Goal: Task Accomplishment & Management: Use online tool/utility

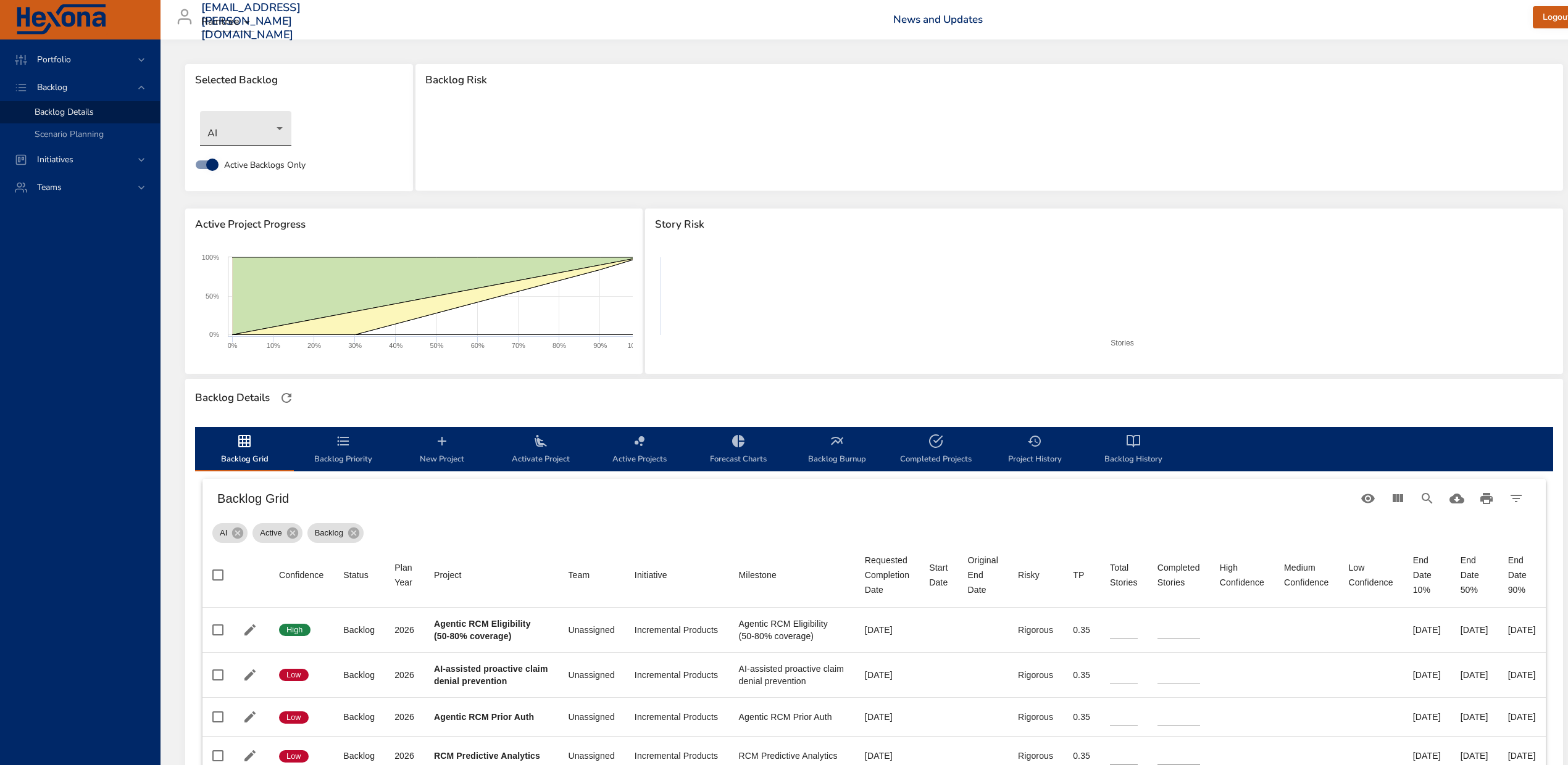
click at [250, 124] on body "Portfolio Backlog Backlog Details Scenario Planning Initiatives Teams [EMAIL_AD…" at bounding box center [784, 382] width 1568 height 765
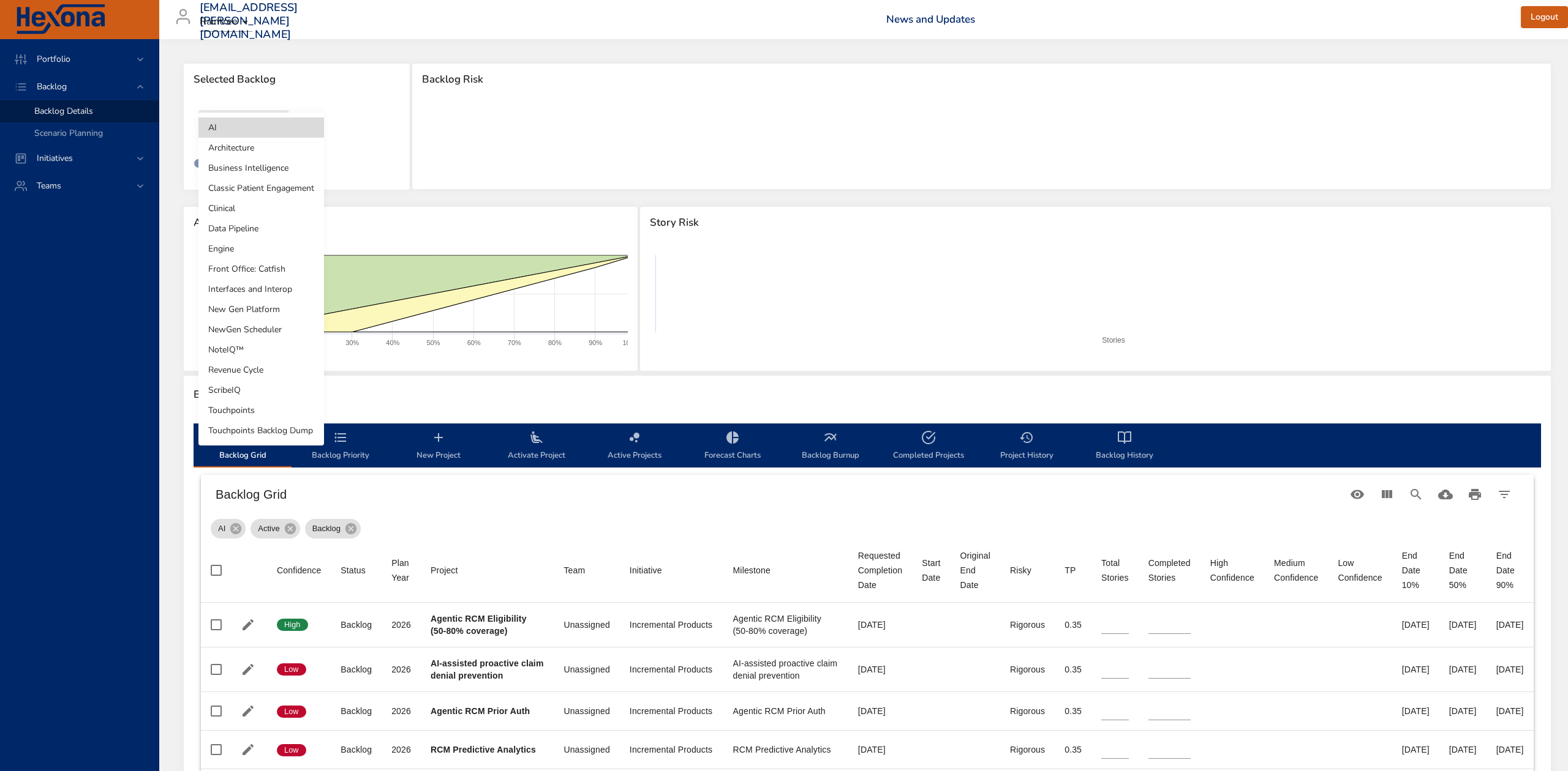
click at [229, 349] on li "NoteIQ™" at bounding box center [261, 350] width 126 height 20
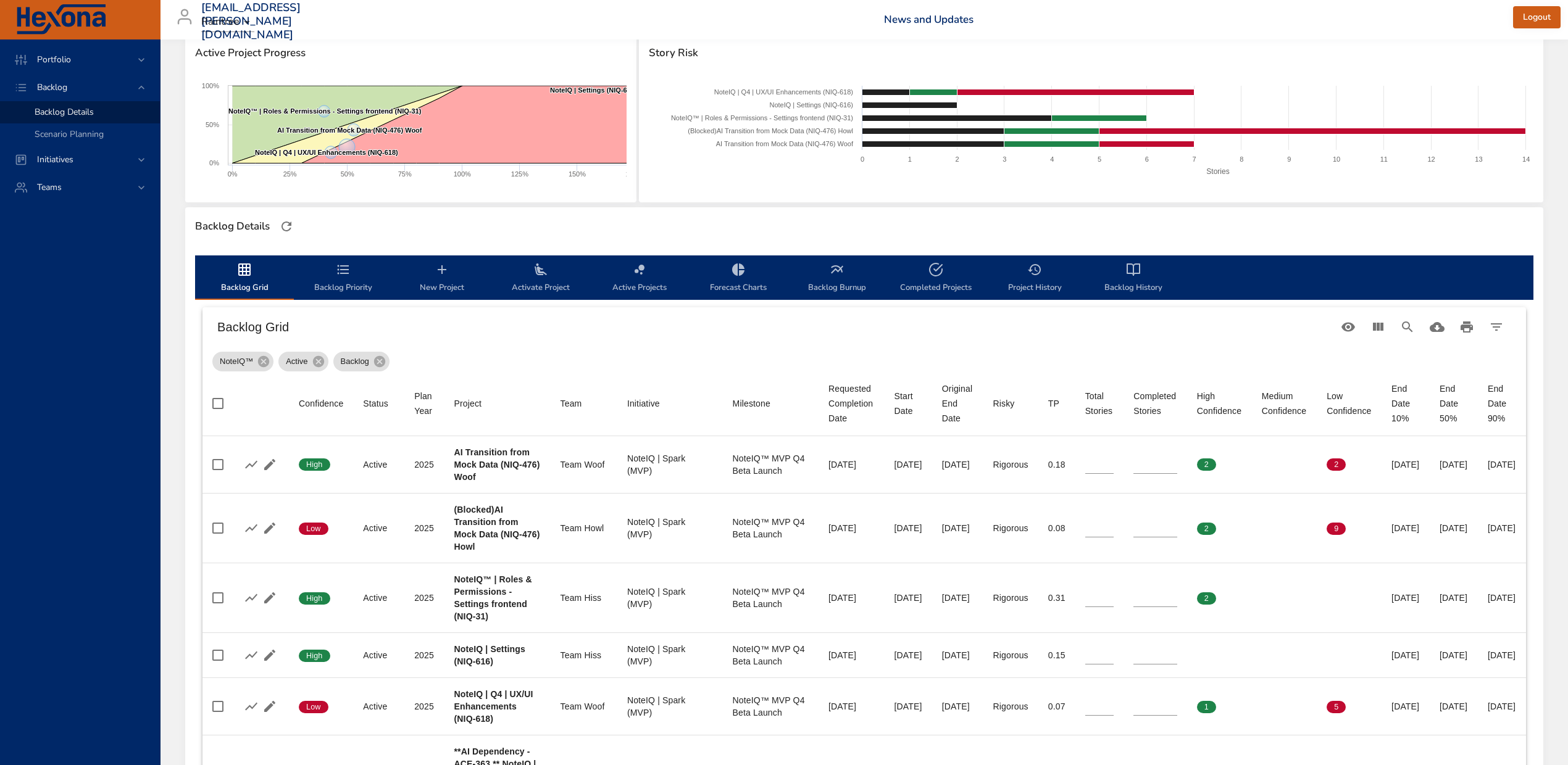
scroll to position [247, 0]
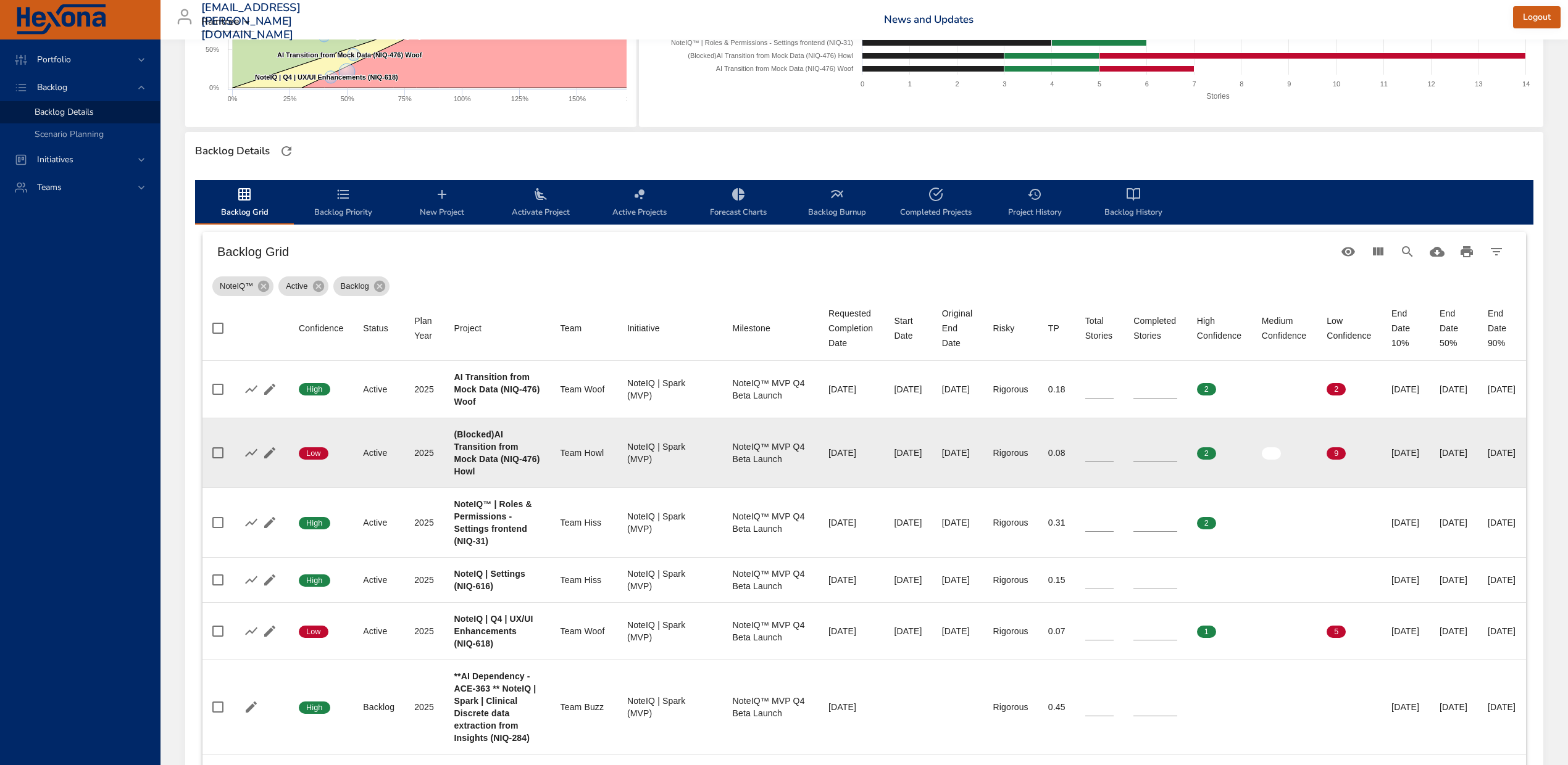
click at [457, 474] on b "(Blocked)AI Transition from Mock Data (NIQ-476) Howl" at bounding box center [497, 453] width 86 height 47
click at [457, 467] on b "(Blocked)AI Transition from Mock Data (NIQ-476) Howl" at bounding box center [497, 453] width 86 height 47
copy b "476"
type input "*"
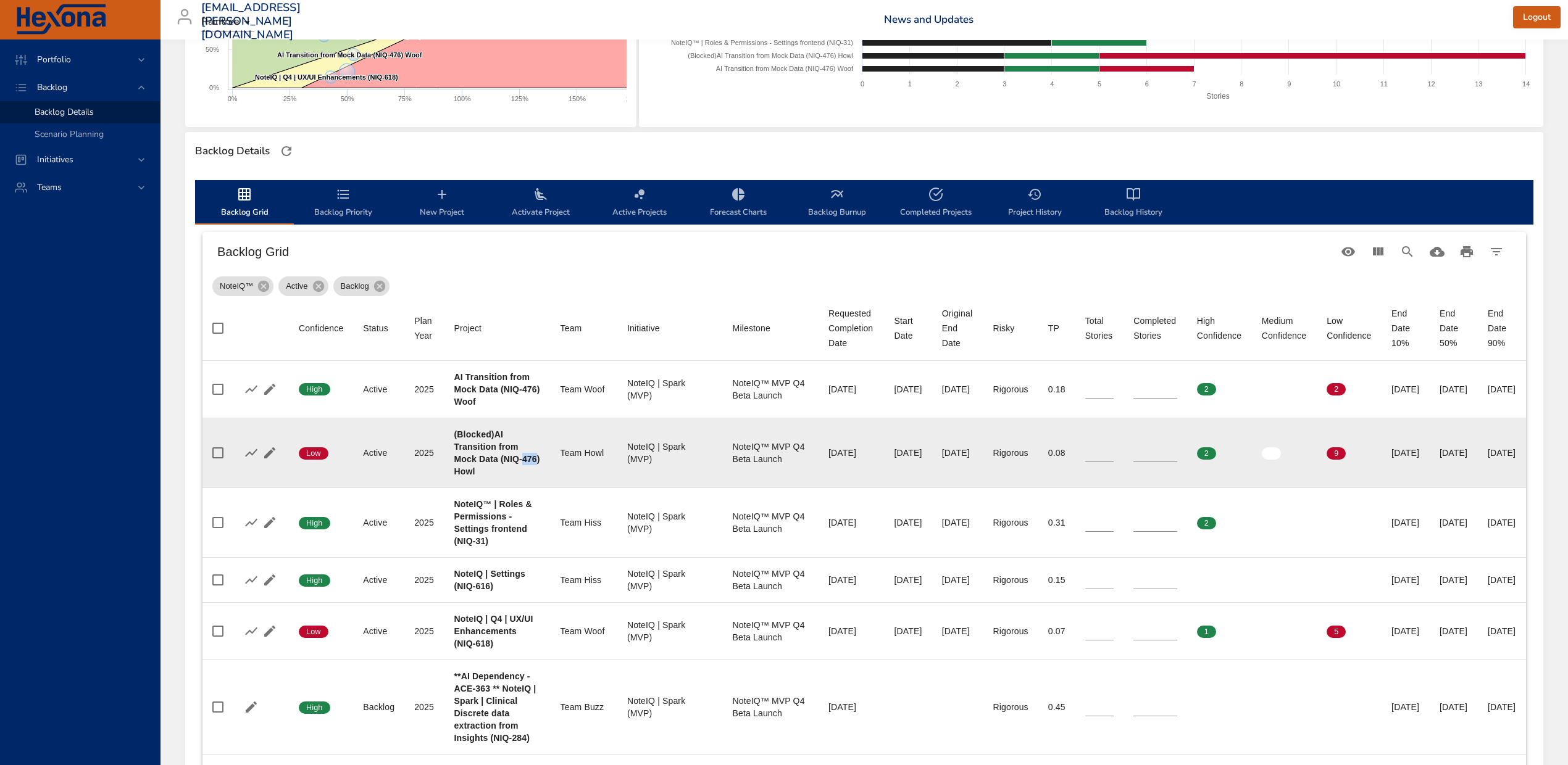
click at [1177, 450] on input "*" at bounding box center [1155, 452] width 44 height 19
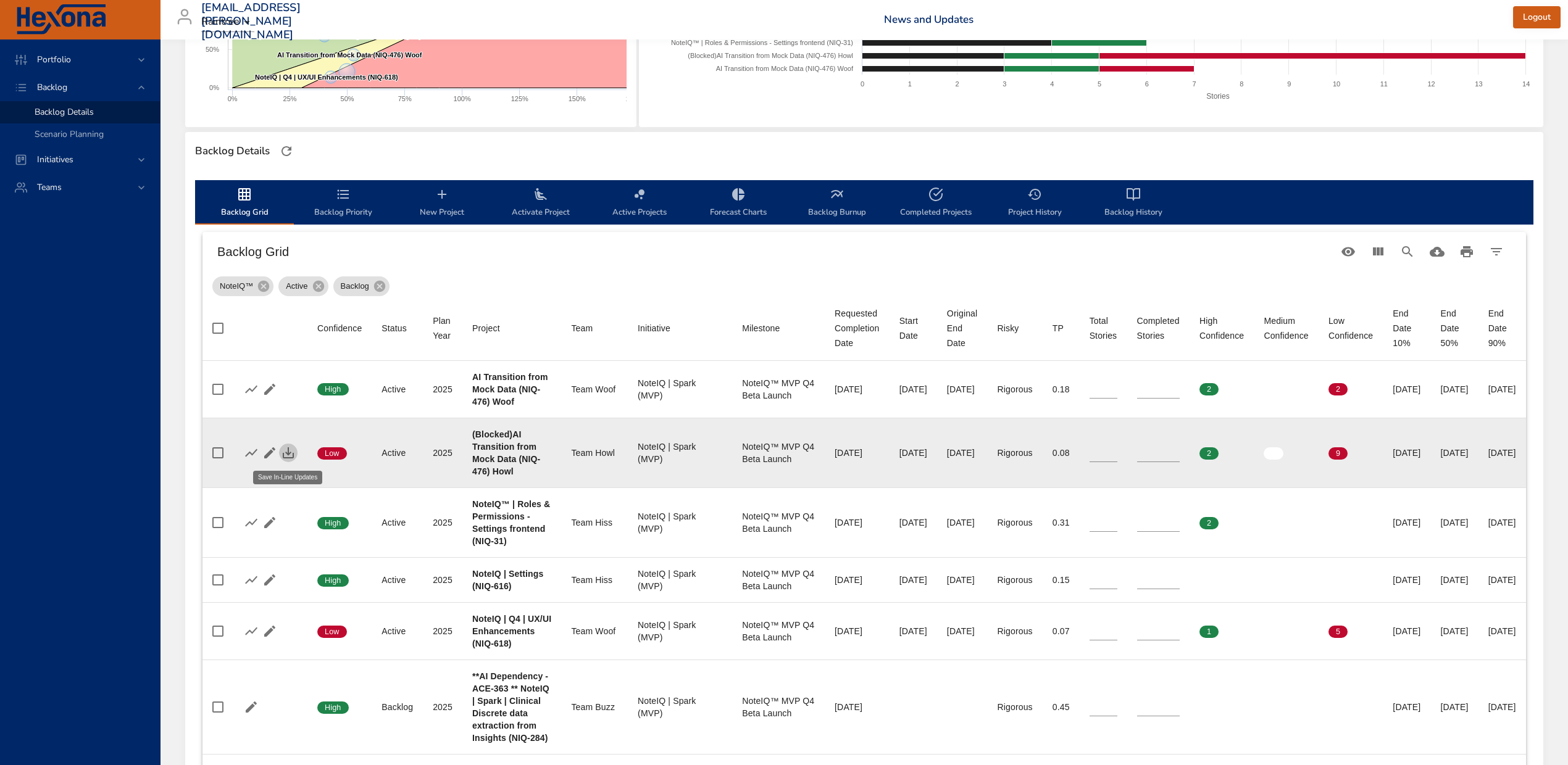
click at [286, 455] on icon "button" at bounding box center [287, 452] width 15 height 15
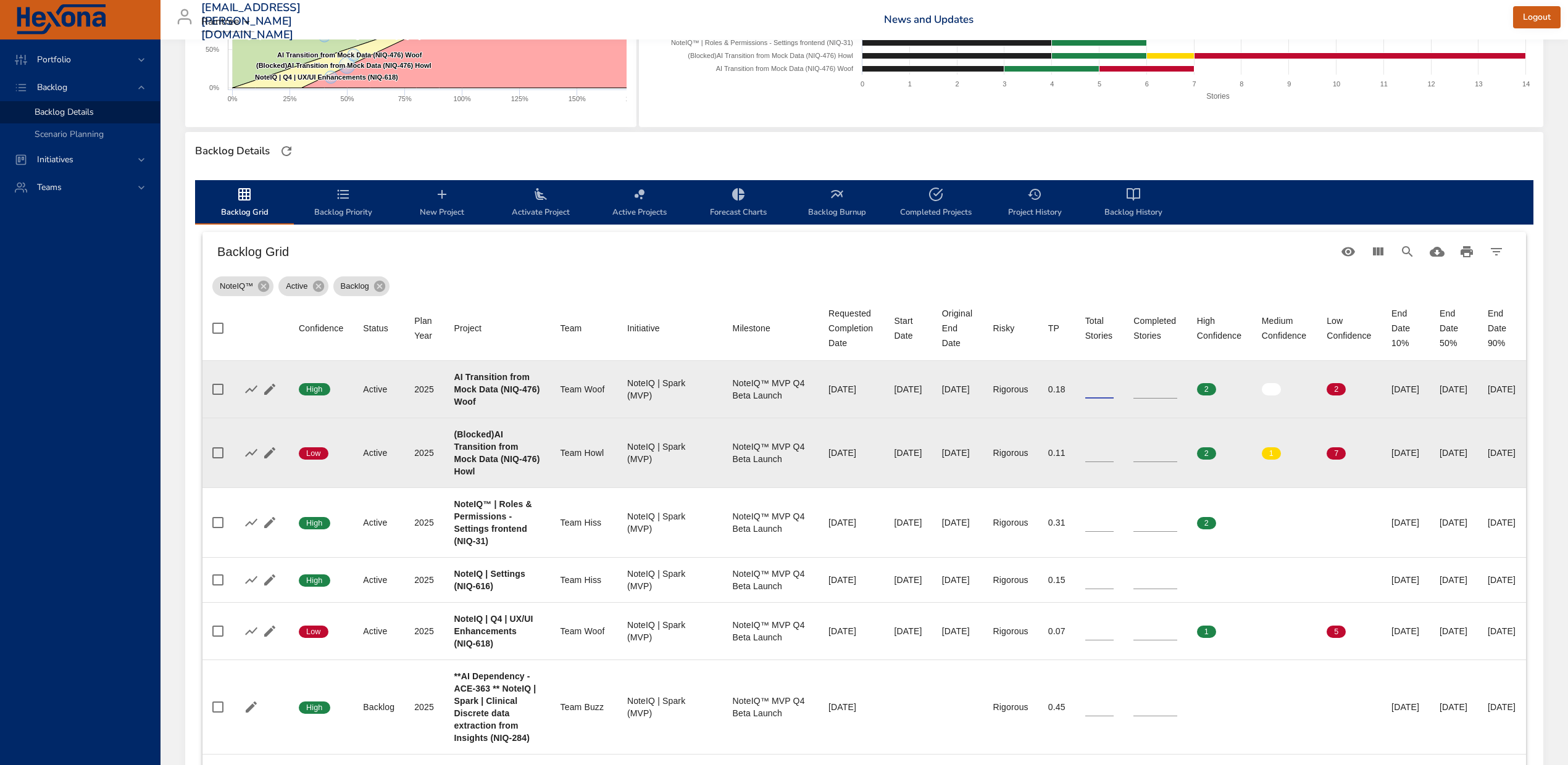
drag, startPoint x: 1111, startPoint y: 389, endPoint x: 1100, endPoint y: 388, distance: 11.0
click at [1100, 388] on td "Total Stories *" at bounding box center [1099, 390] width 49 height 57
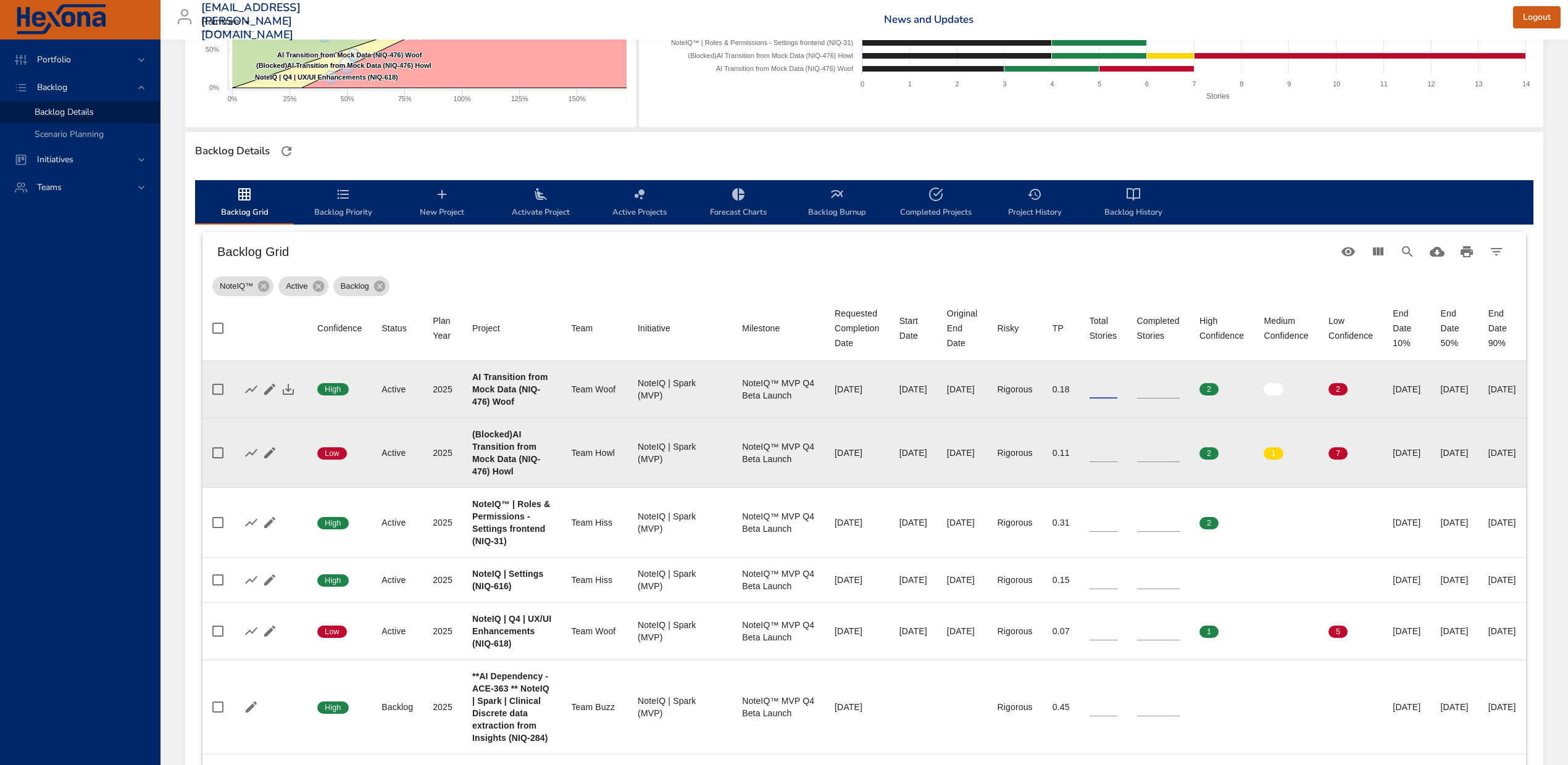
type input "*"
drag, startPoint x: 1176, startPoint y: 390, endPoint x: 1164, endPoint y: 388, distance: 12.2
click at [1164, 388] on td "Completed Stories *" at bounding box center [1159, 390] width 62 height 57
type input "*"
click at [292, 387] on icon "button" at bounding box center [287, 389] width 15 height 15
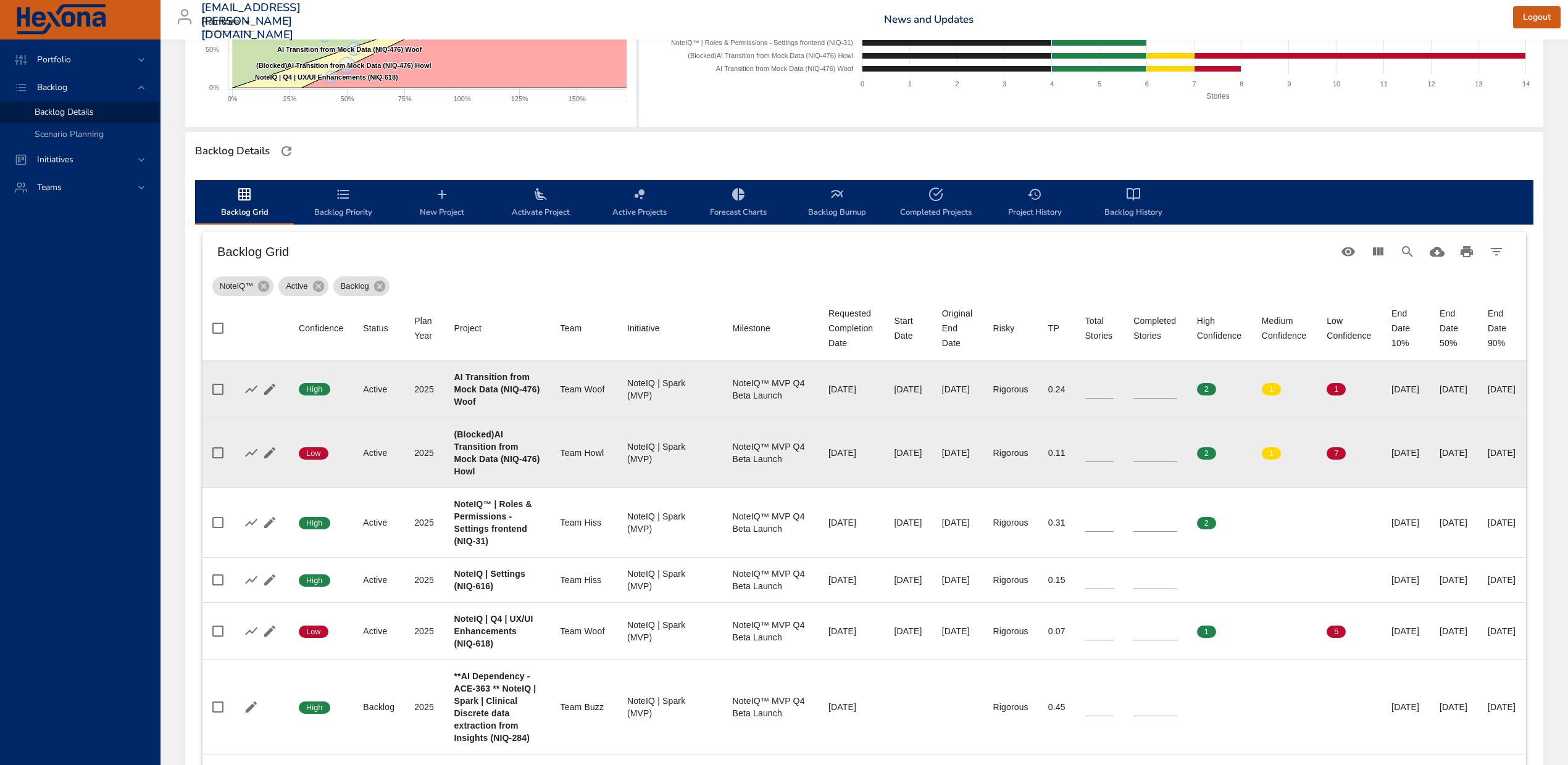
click at [681, 267] on div "Backlog Grid" at bounding box center [864, 251] width 1323 height 40
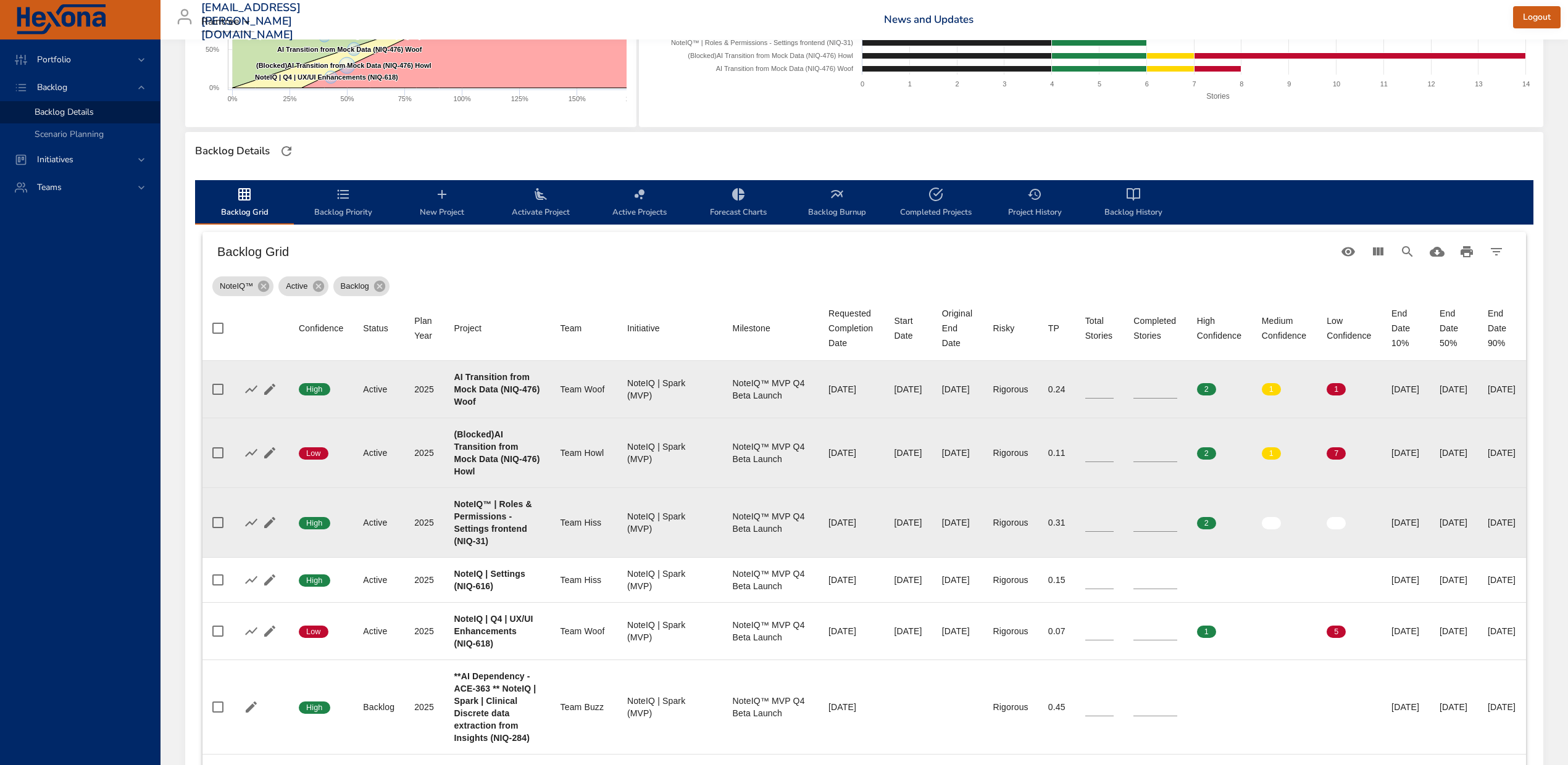
click at [479, 542] on b "NoteIQ™ | Roles & Permissions - Settings frontend (NIQ-31)" at bounding box center [493, 522] width 78 height 47
copy b "31"
type input "*"
click at [1177, 516] on input "*" at bounding box center [1155, 522] width 44 height 19
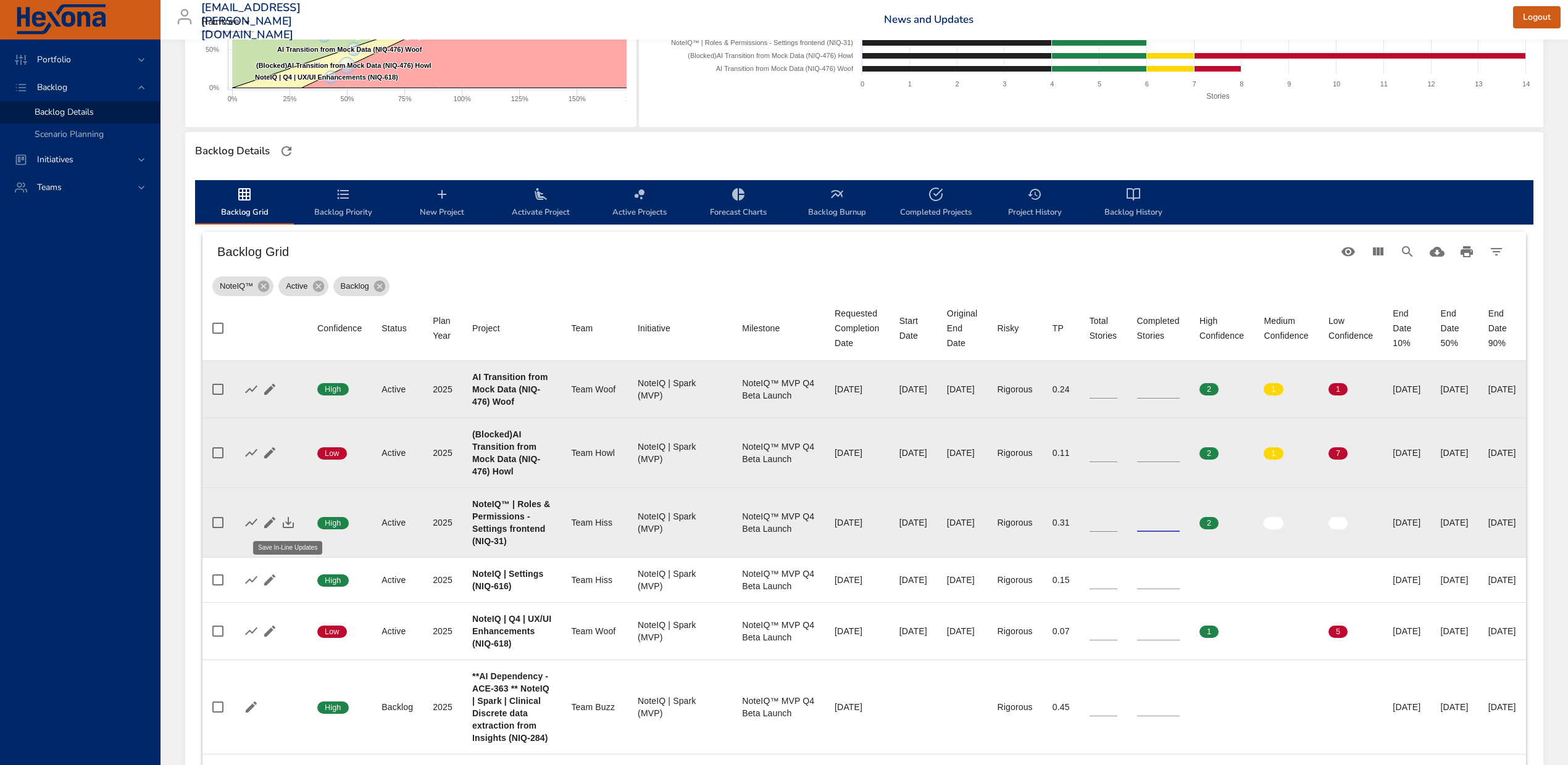
click at [290, 522] on icon "button" at bounding box center [287, 522] width 15 height 15
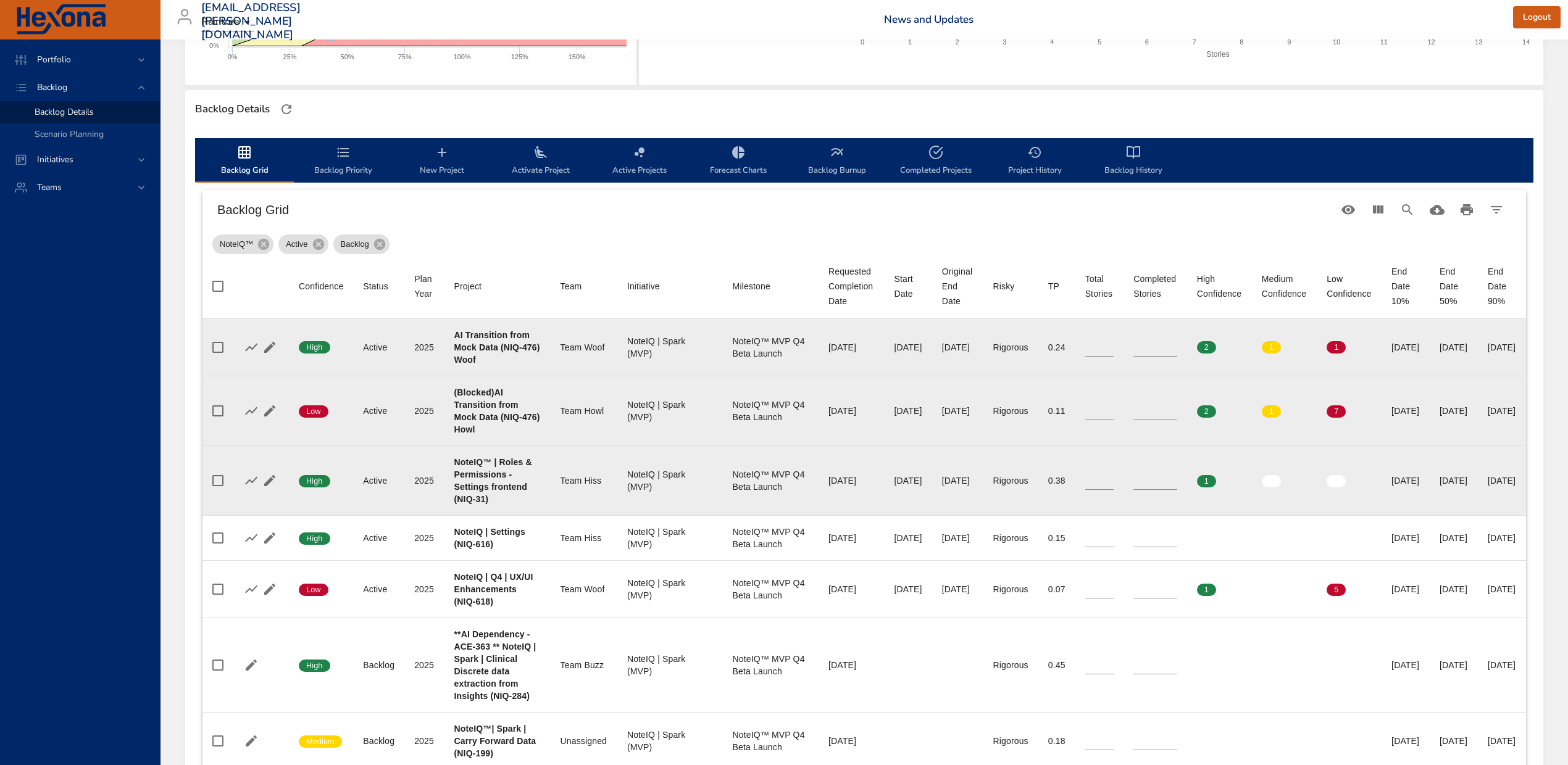
scroll to position [329, 0]
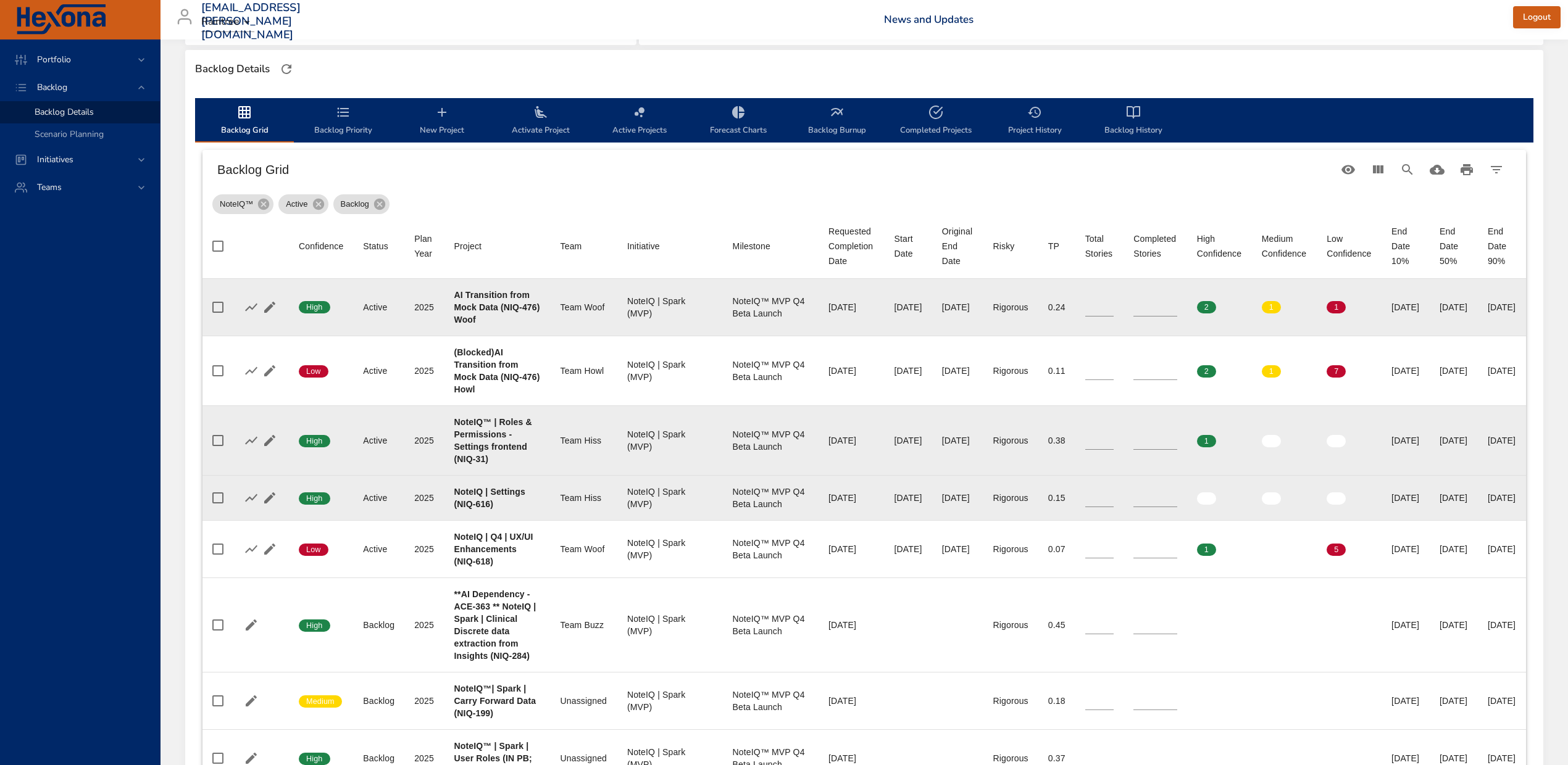
click at [484, 505] on b "NoteIQ | Settings (NIQ-616)" at bounding box center [489, 498] width 71 height 22
copy b "616"
click at [481, 494] on b "NoteIQ | Settings (NIQ-616)" at bounding box center [489, 498] width 71 height 22
click at [265, 500] on icon "button" at bounding box center [269, 498] width 15 height 15
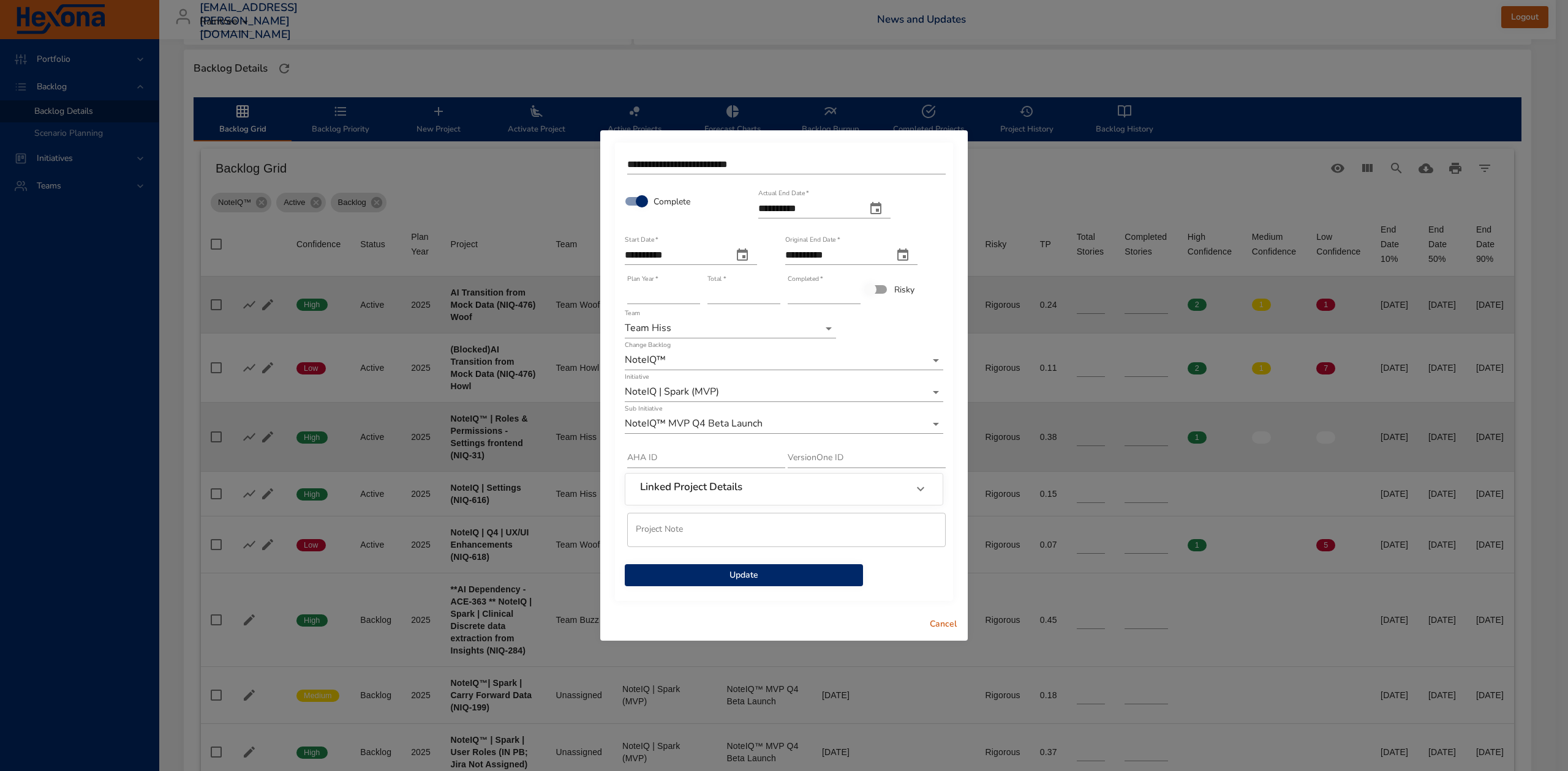
click at [881, 206] on icon "actual end date" at bounding box center [875, 208] width 11 height 13
click at [862, 351] on p "26" at bounding box center [864, 346] width 10 height 13
type input "**********"
click at [774, 569] on span "Update" at bounding box center [743, 576] width 218 height 15
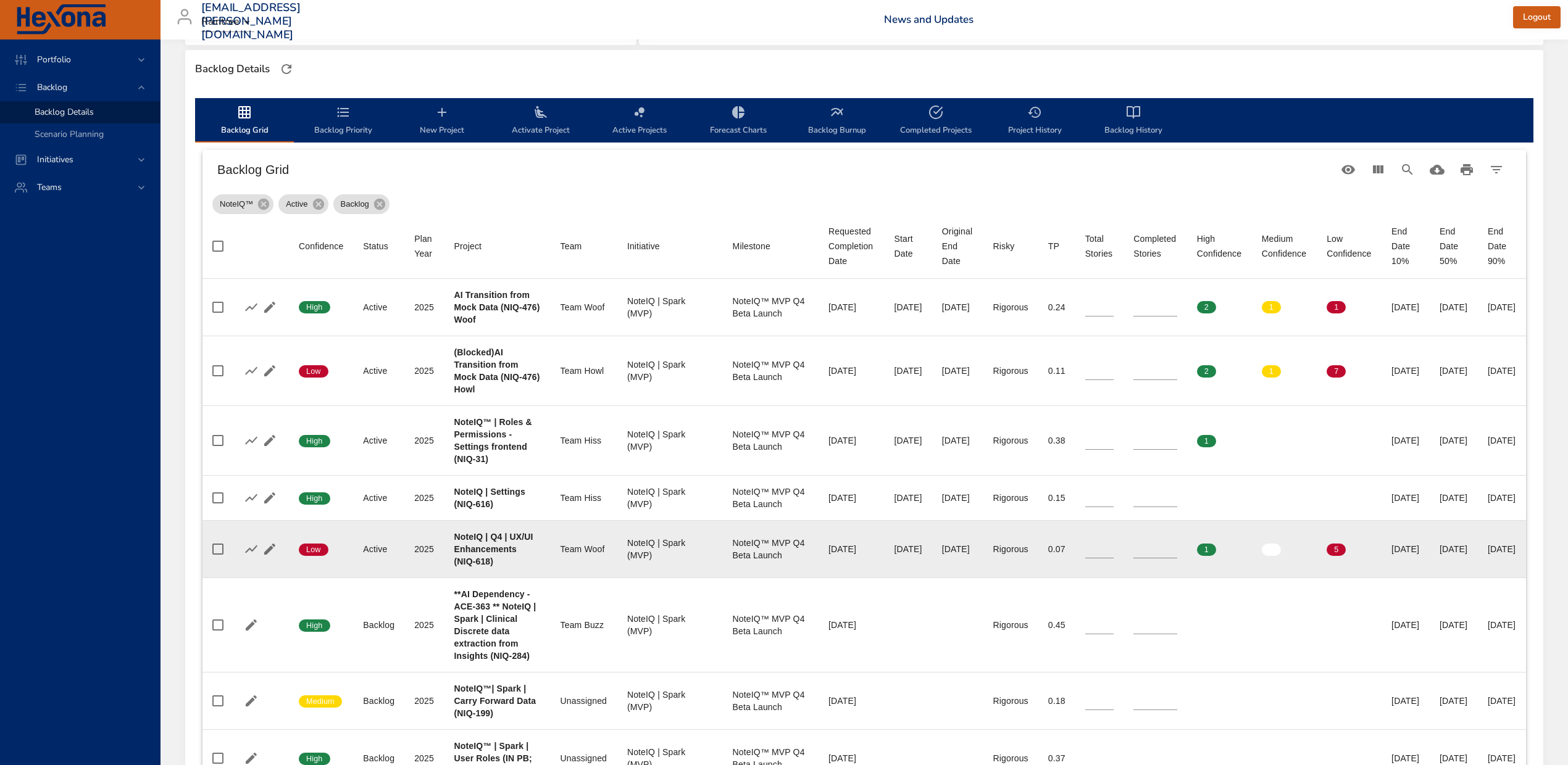
click at [485, 566] on b "NoteIQ | Q4 | UX/UI Enhancements (NIQ-618)" at bounding box center [493, 549] width 79 height 34
copy b "618"
drag, startPoint x: 1169, startPoint y: 555, endPoint x: 1121, endPoint y: 552, distance: 48.1
click at [1123, 552] on tr "Confidence Low Status Active Plan Year 2025 Project NoteIQ | Q4 | UX/UI Enhance…" at bounding box center [864, 550] width 1323 height 57
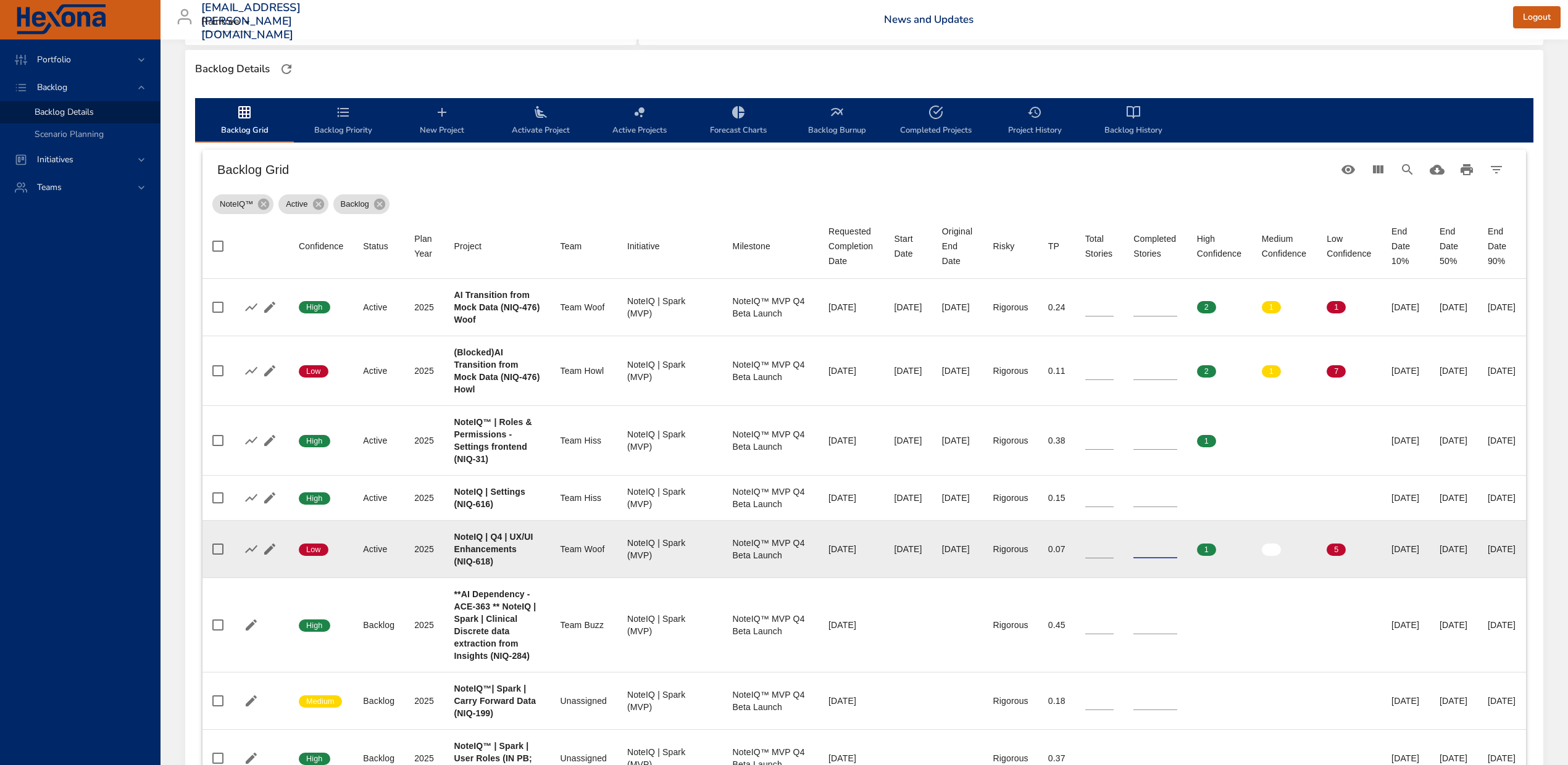
type input "*"
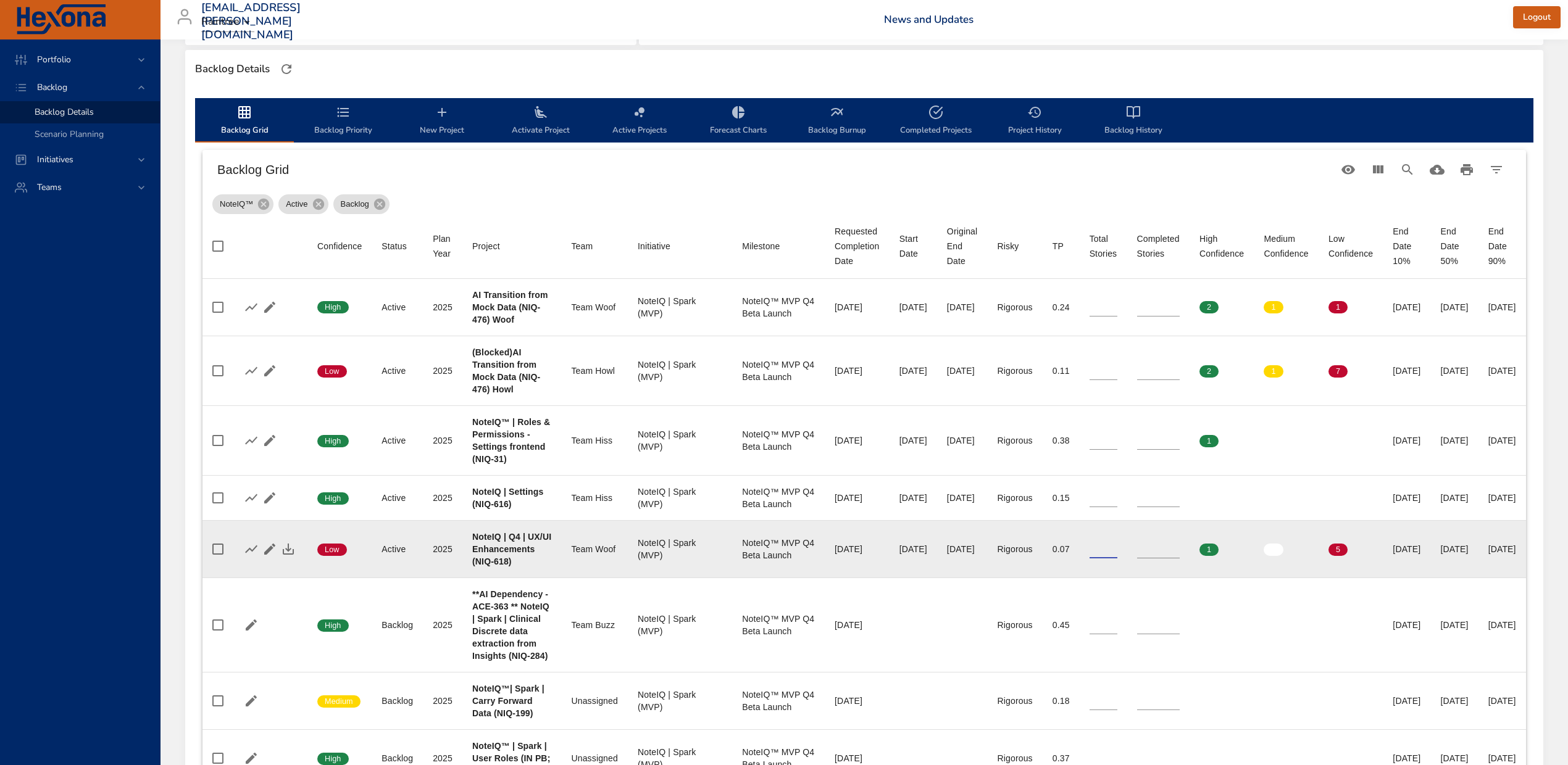
drag, startPoint x: 1128, startPoint y: 558, endPoint x: 1096, endPoint y: 556, distance: 32.1
click at [1100, 556] on tr "Confidence Low Status Active Plan Year 2025 Project NoteIQ | Q4 | UX/UI Enhance…" at bounding box center [864, 550] width 1323 height 57
type input "*"
click at [293, 552] on icon "button" at bounding box center [287, 549] width 15 height 15
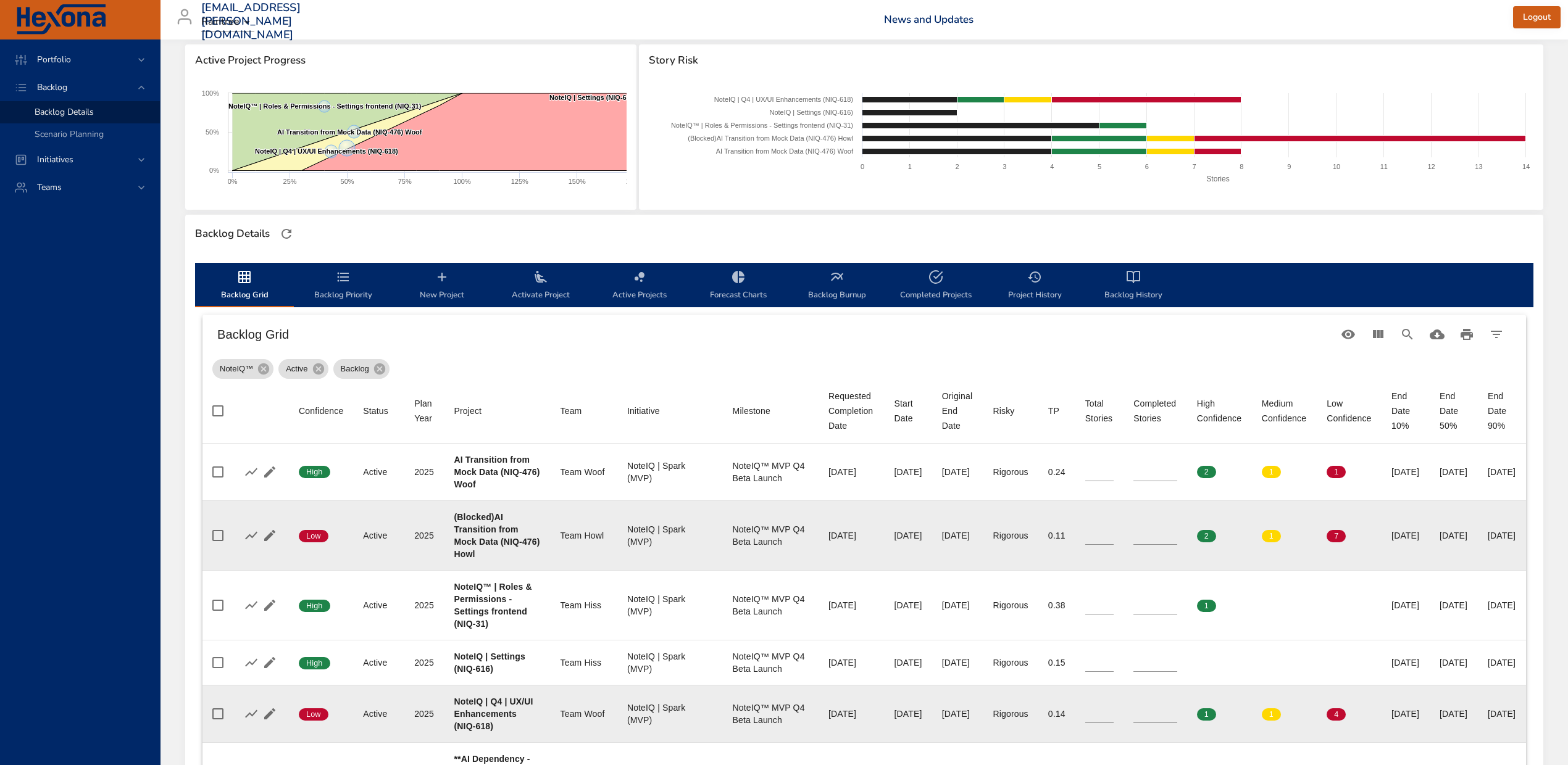
scroll to position [0, 0]
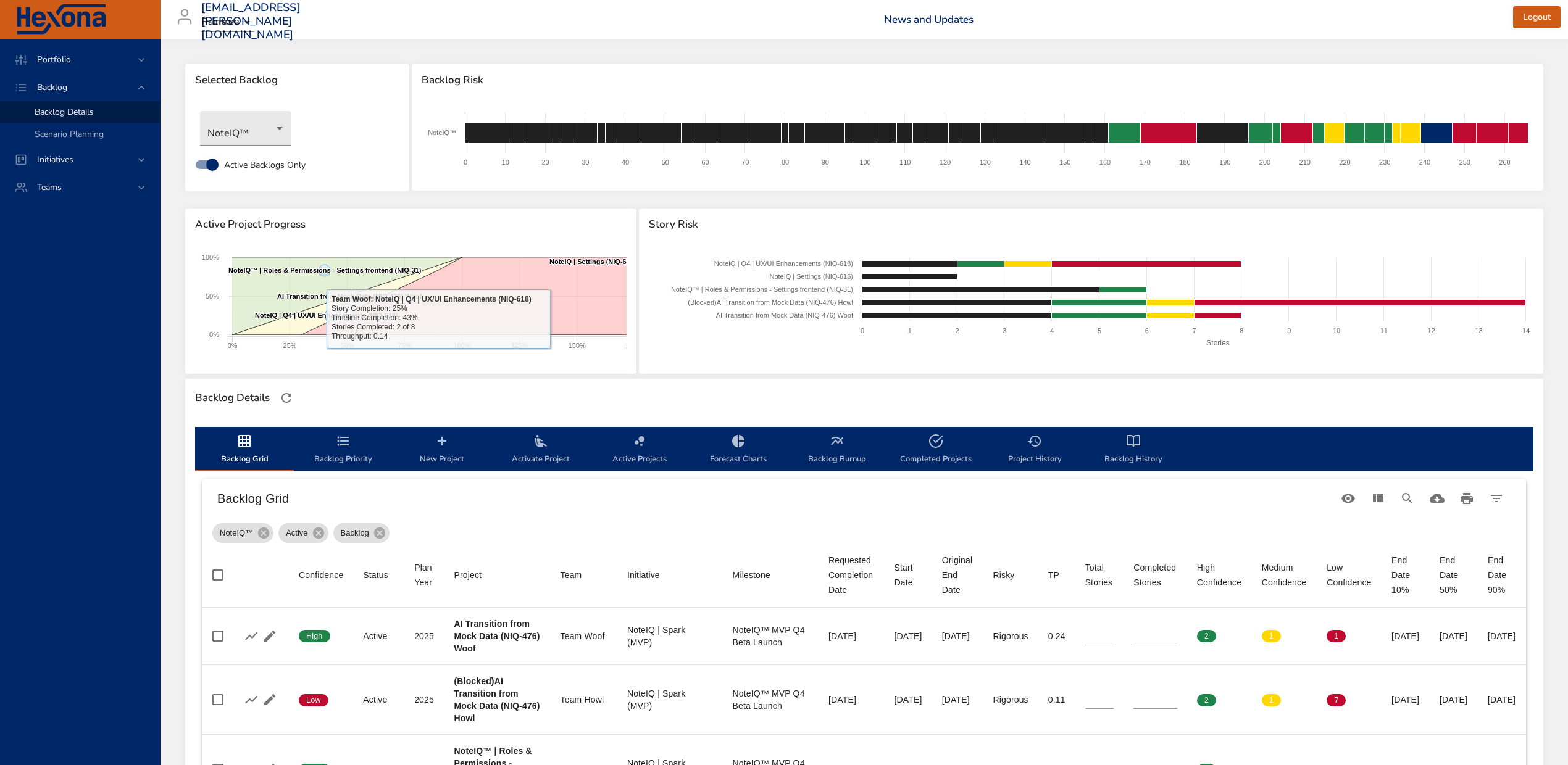
click at [291, 393] on icon "button" at bounding box center [287, 398] width 10 height 10
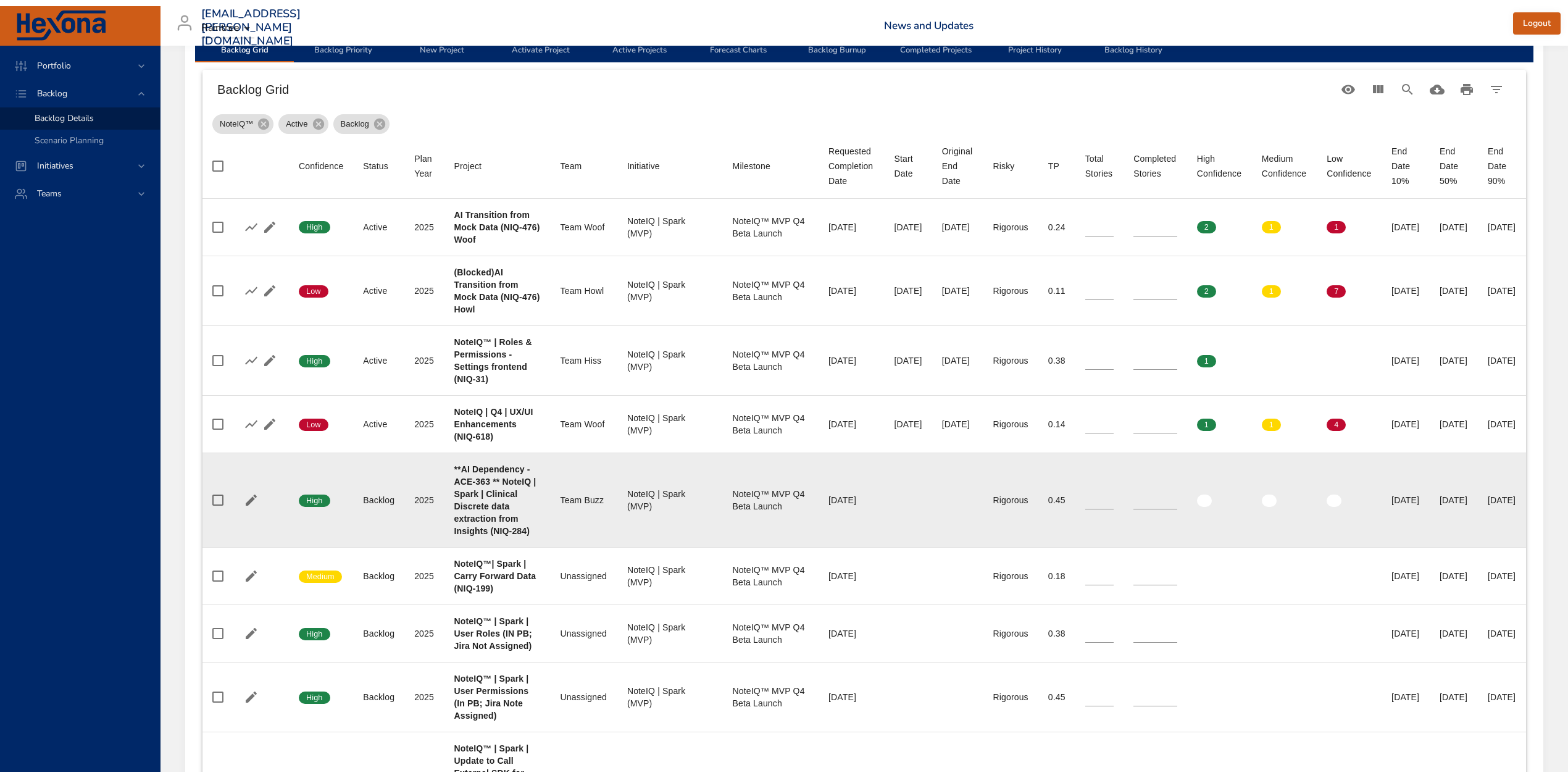
scroll to position [330, 0]
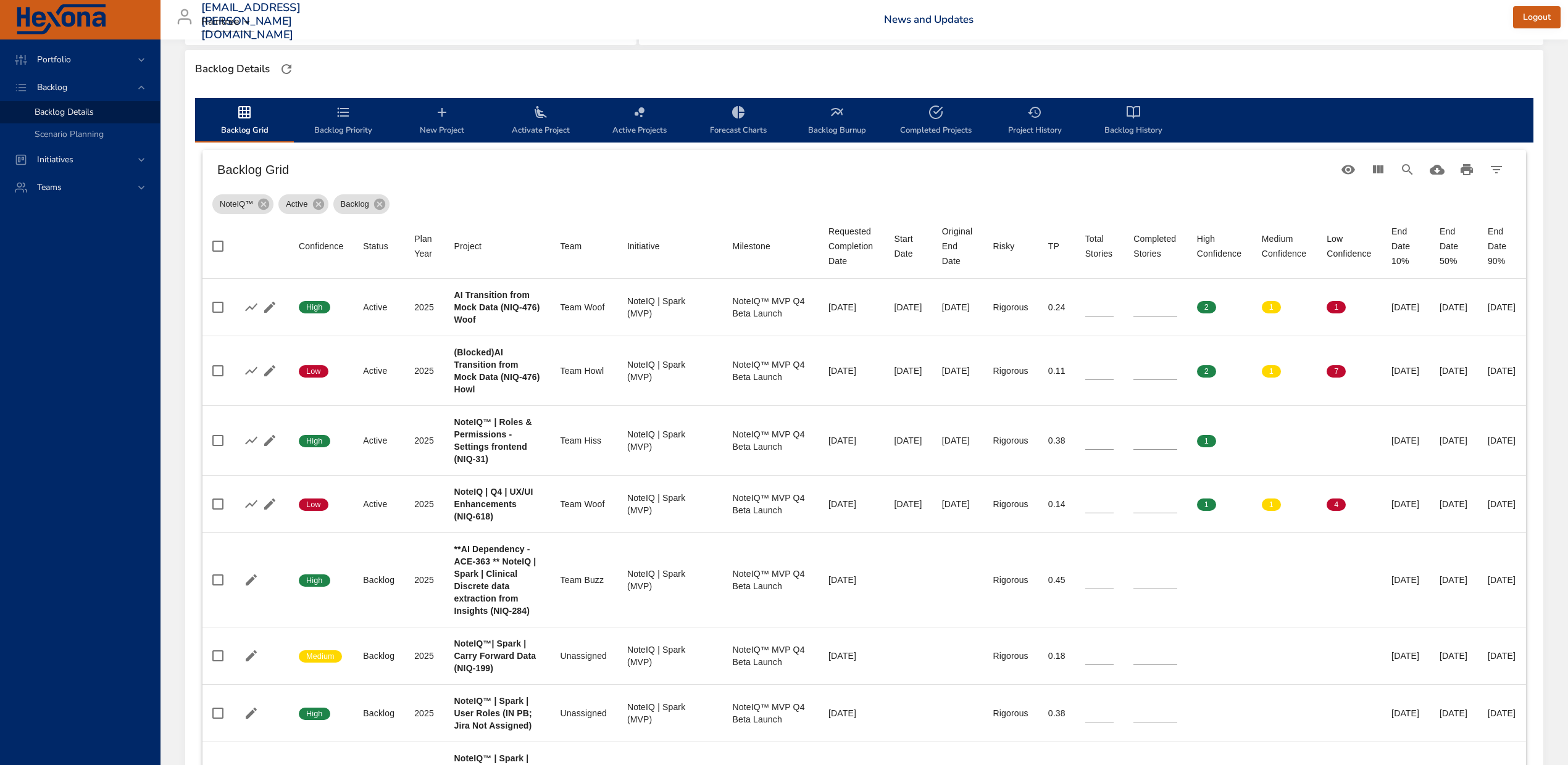
click at [825, 124] on span "Backlog Burnup" at bounding box center [837, 122] width 84 height 33
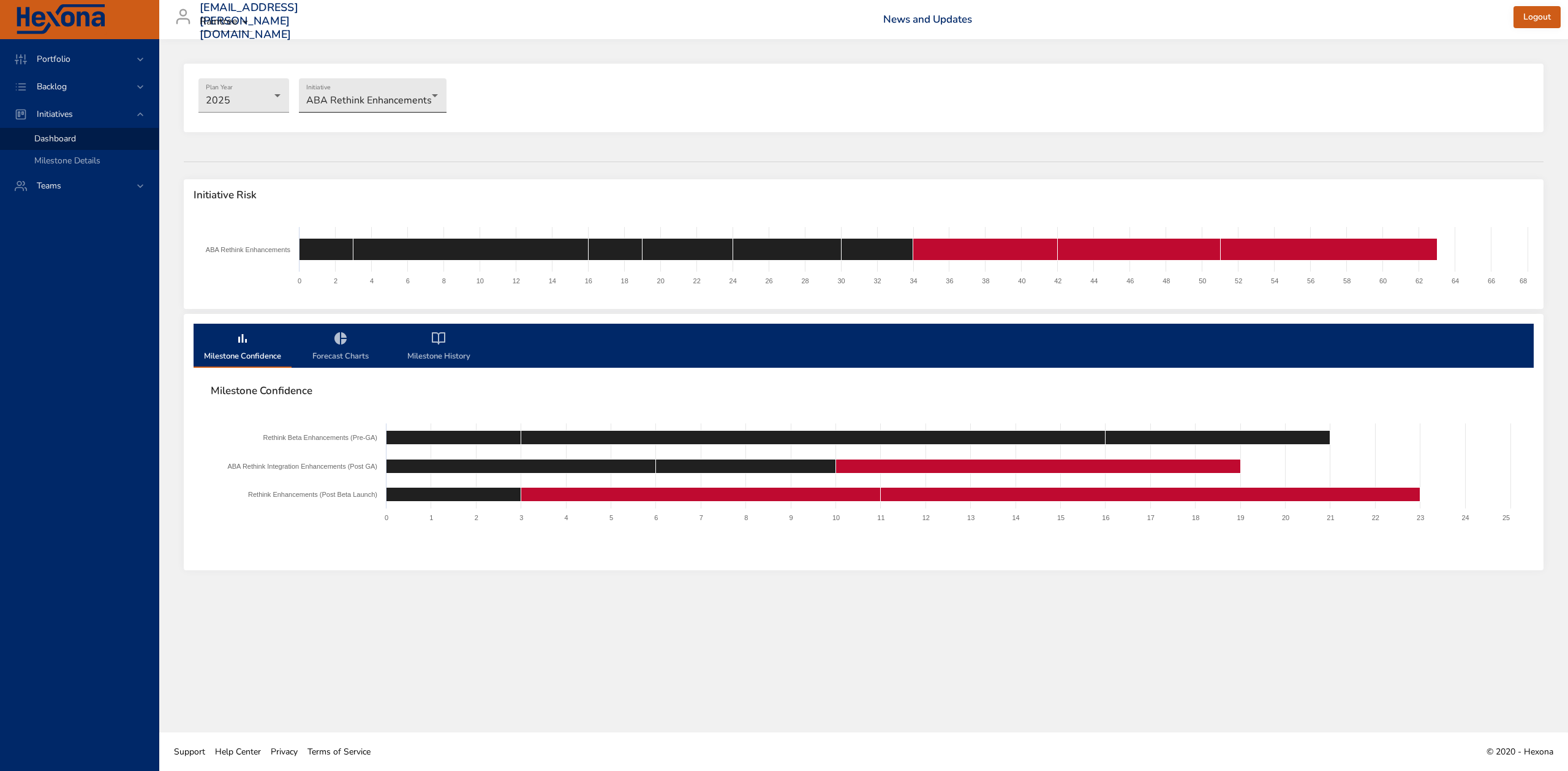
click at [347, 106] on body "Portfolio Backlog Initiatives Dashboard Milestone Details Teams diego.peralta@r…" at bounding box center [784, 386] width 1568 height 771
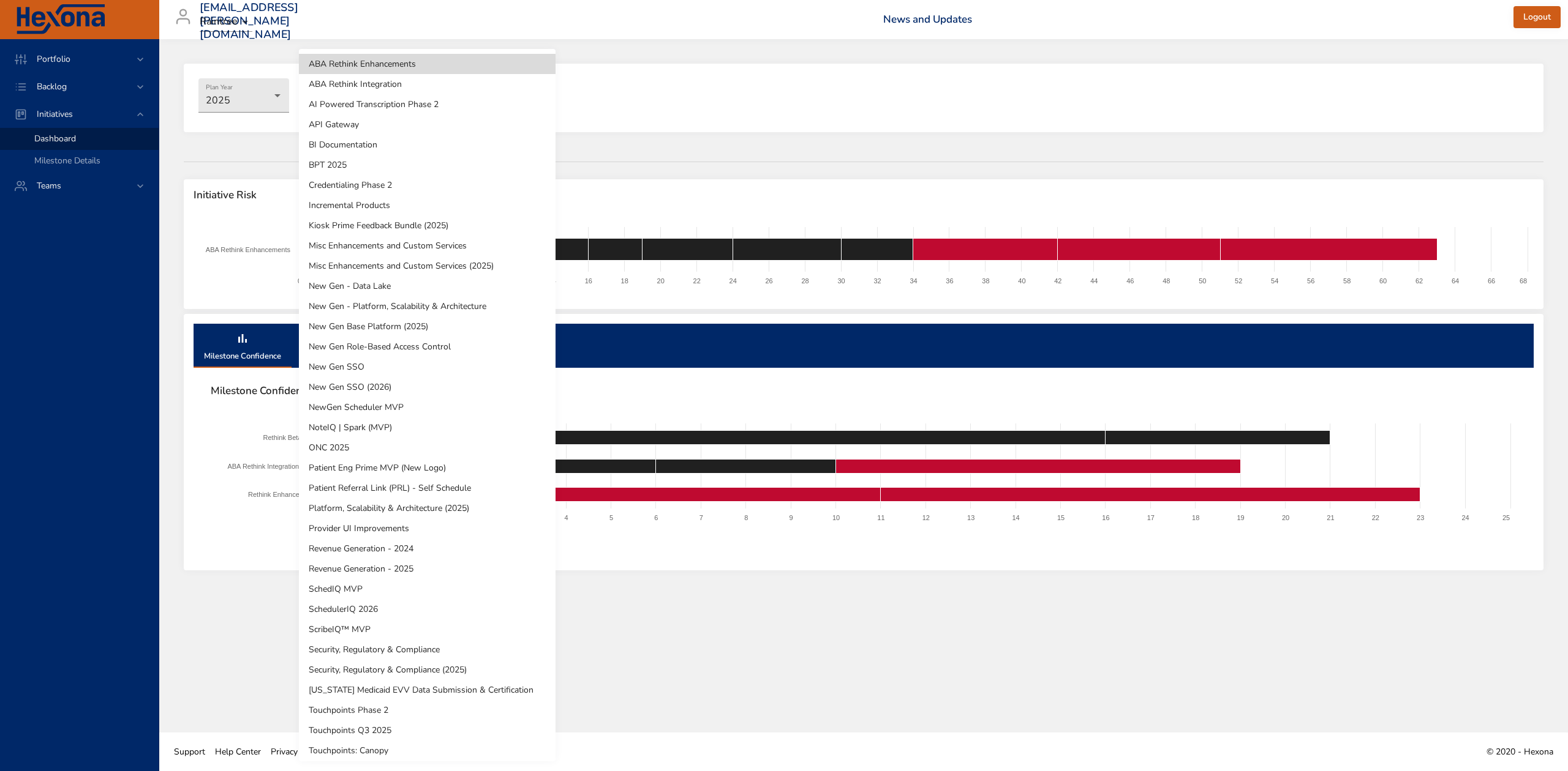
click at [398, 424] on li "NoteIQ | Spark (MVP)" at bounding box center [426, 427] width 256 height 20
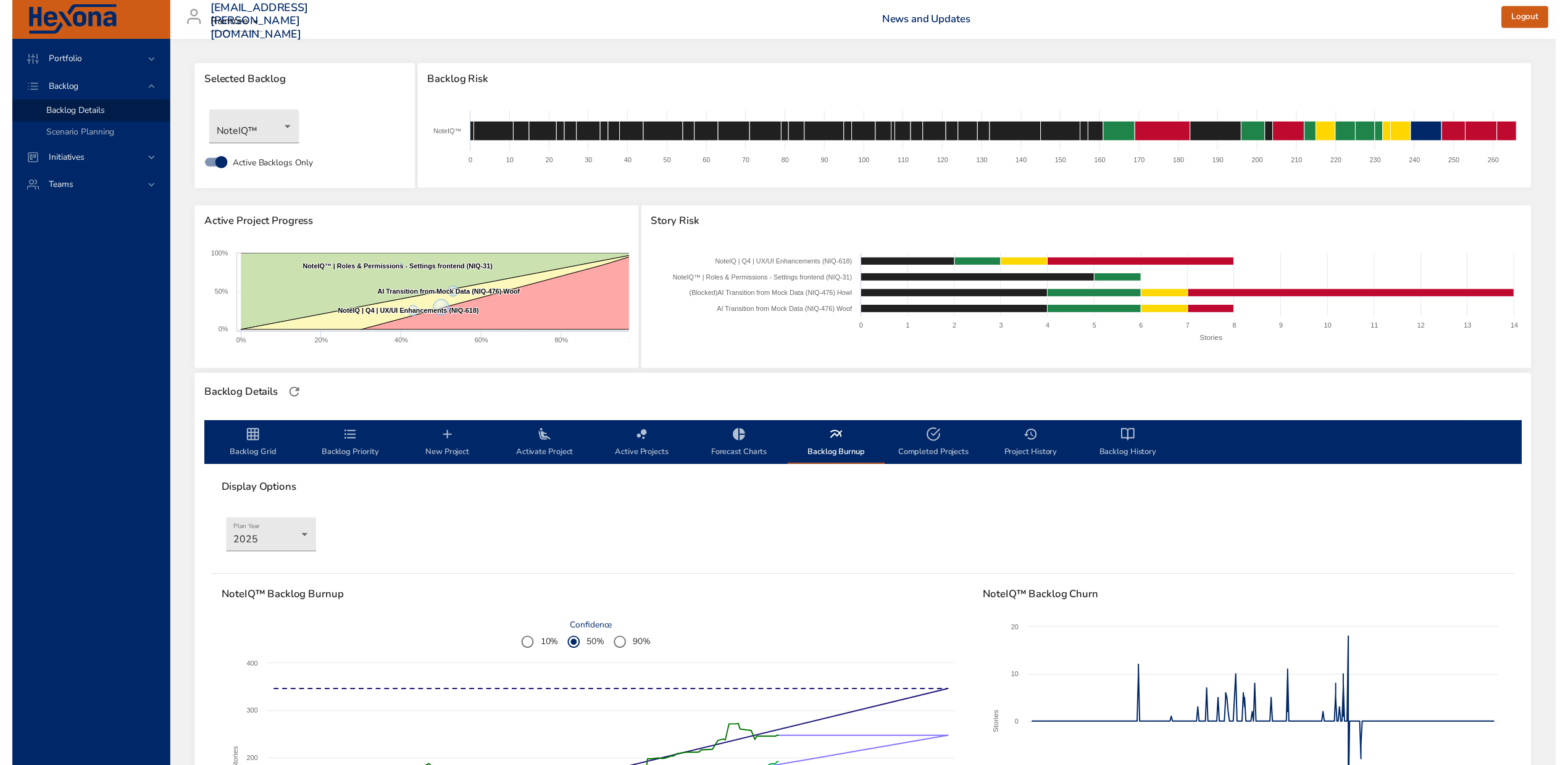
scroll to position [329, 0]
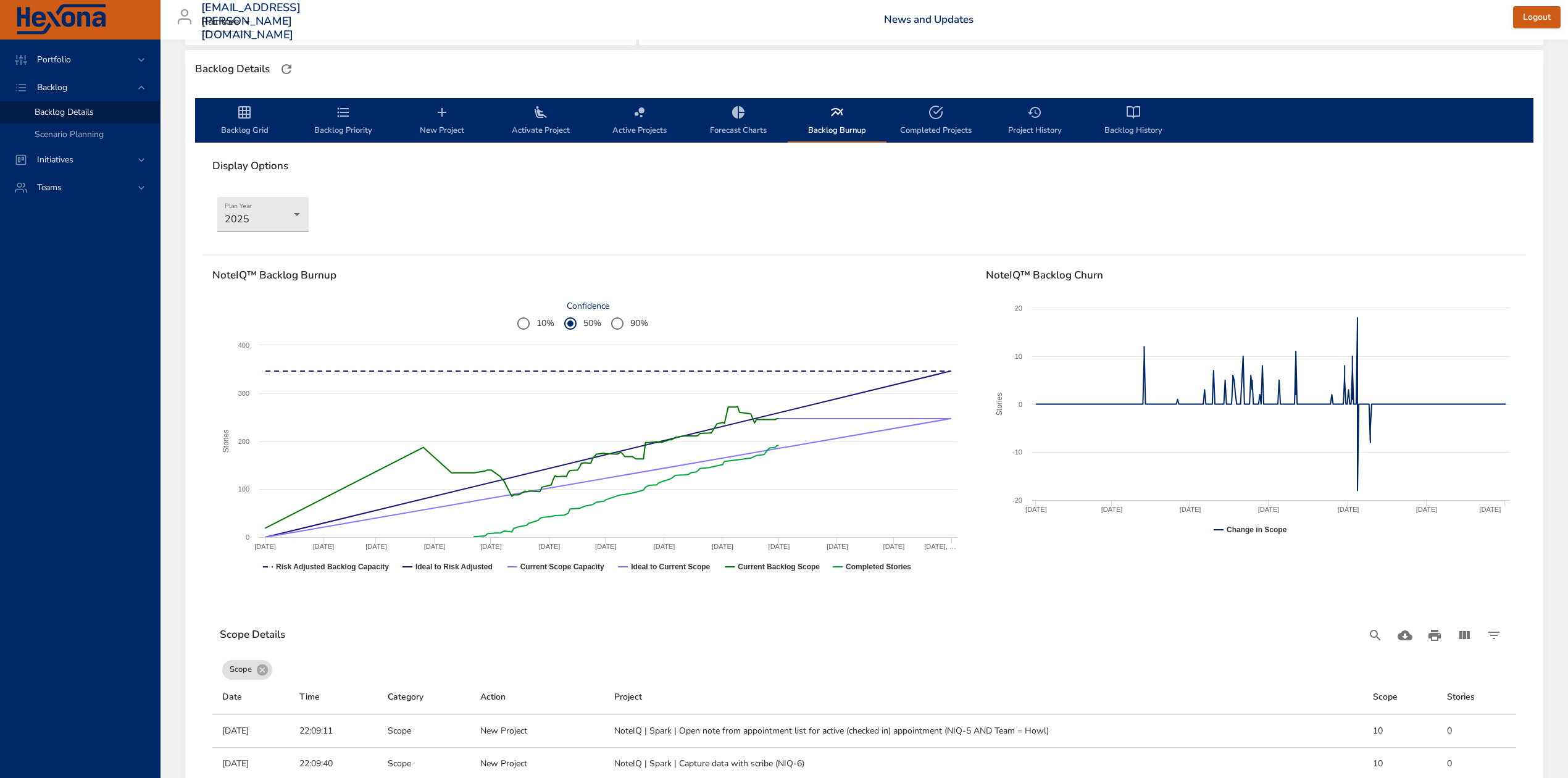
click at [251, 135] on span "Backlog Grid" at bounding box center [245, 122] width 84 height 33
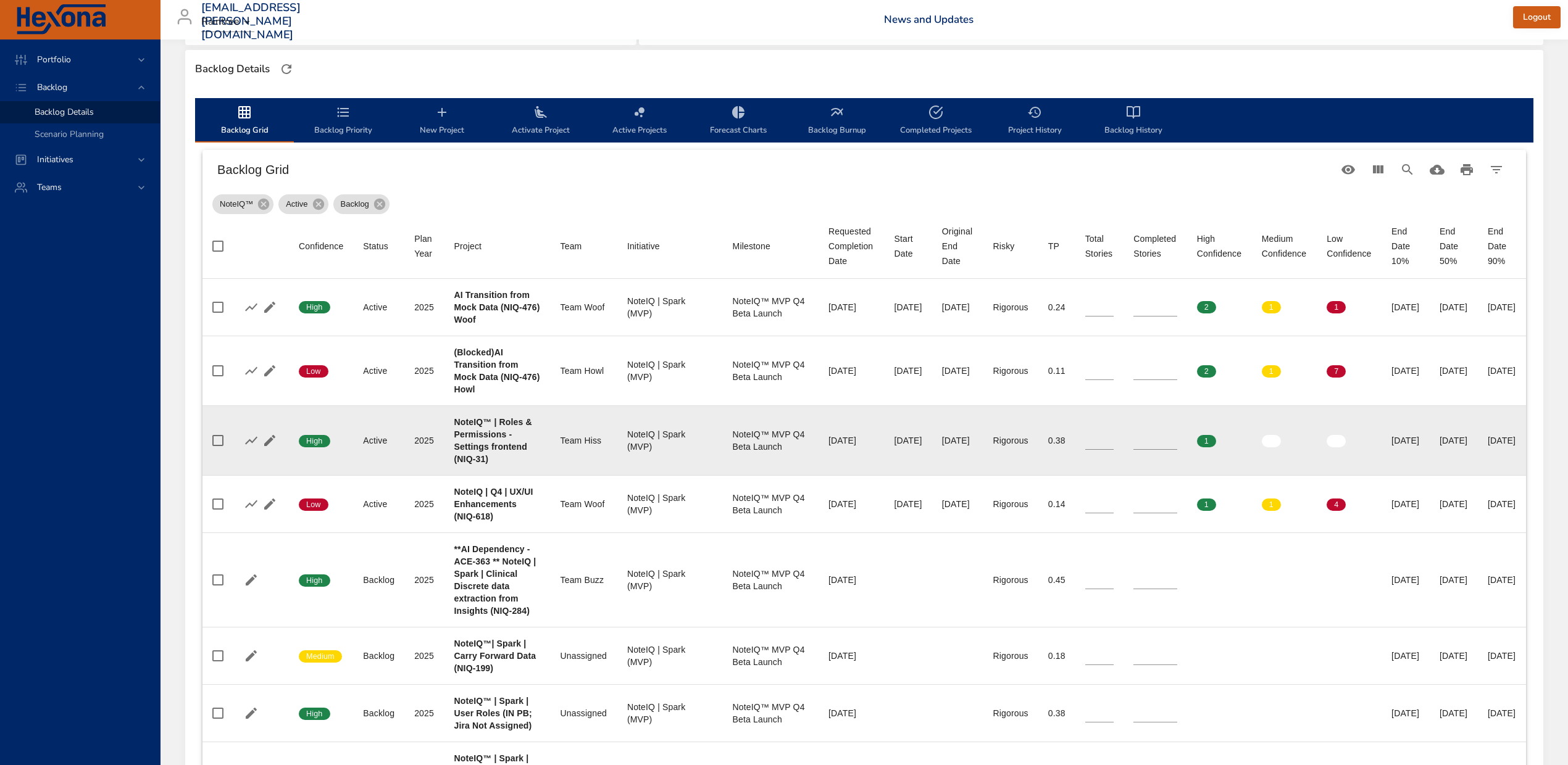
click at [623, 408] on td "Initiative NoteIQ | Spark (MVP)" at bounding box center [669, 440] width 105 height 70
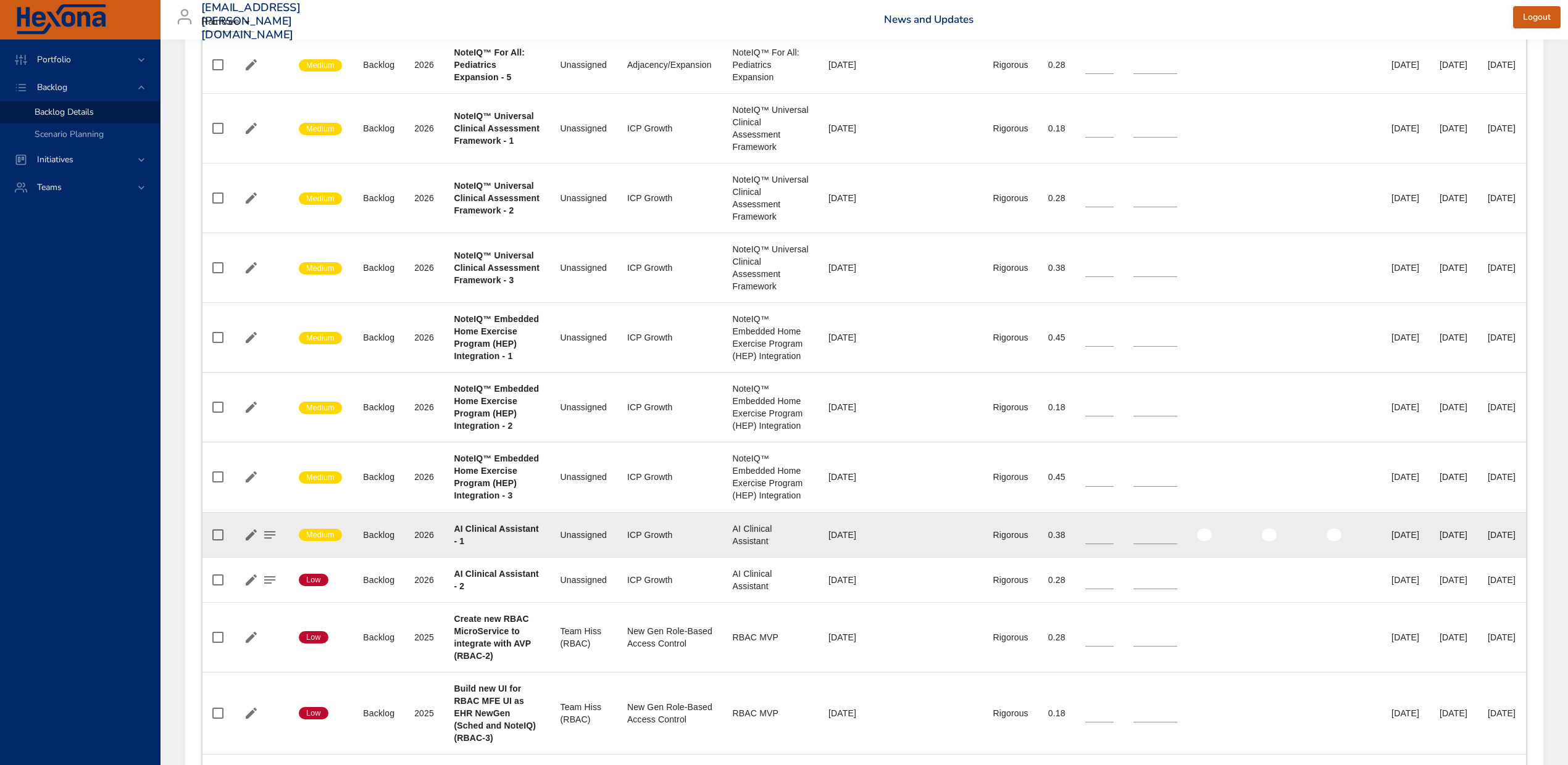
scroll to position [3590, 0]
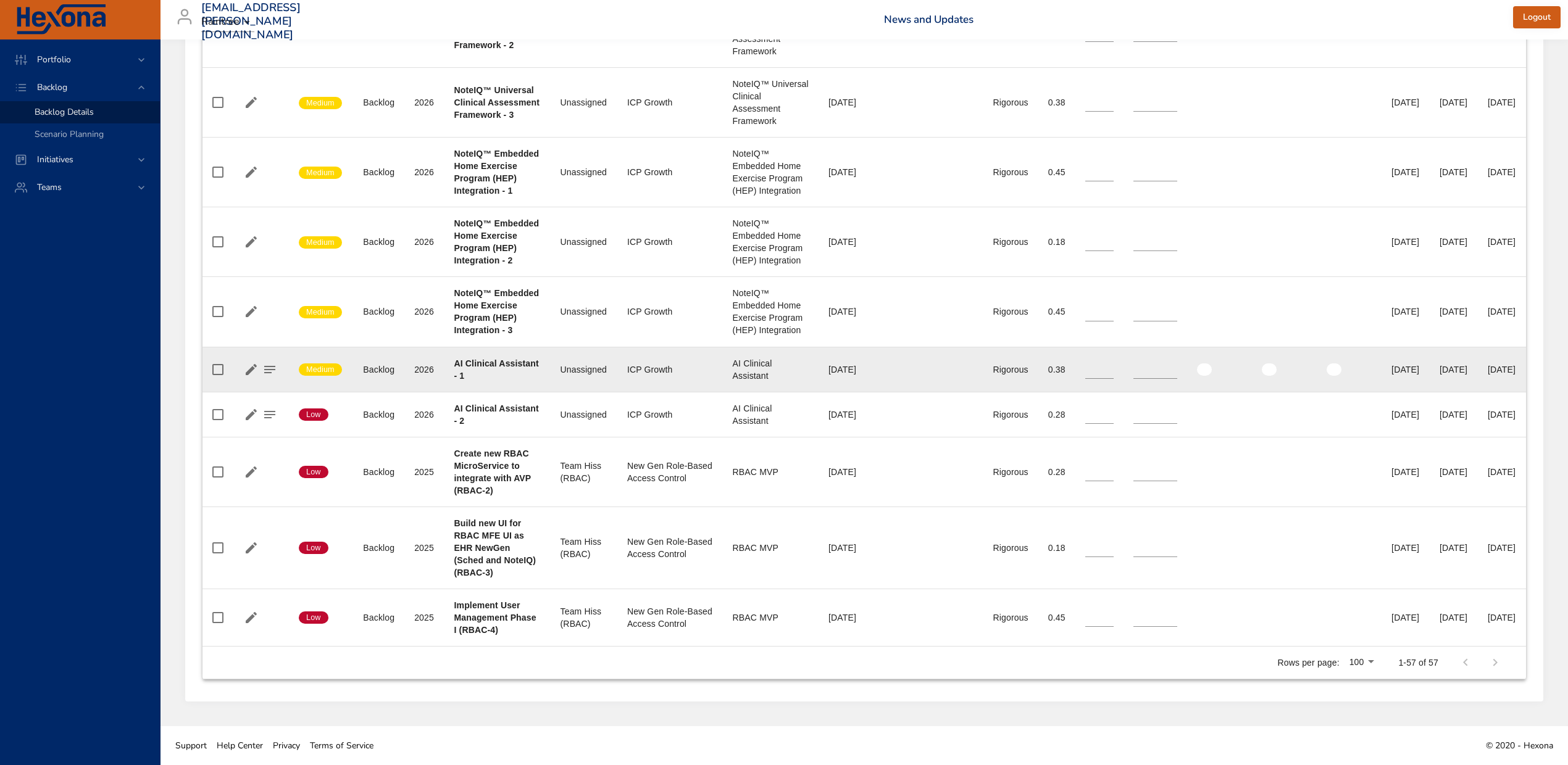
click at [959, 363] on td "Original End Date" at bounding box center [957, 369] width 52 height 45
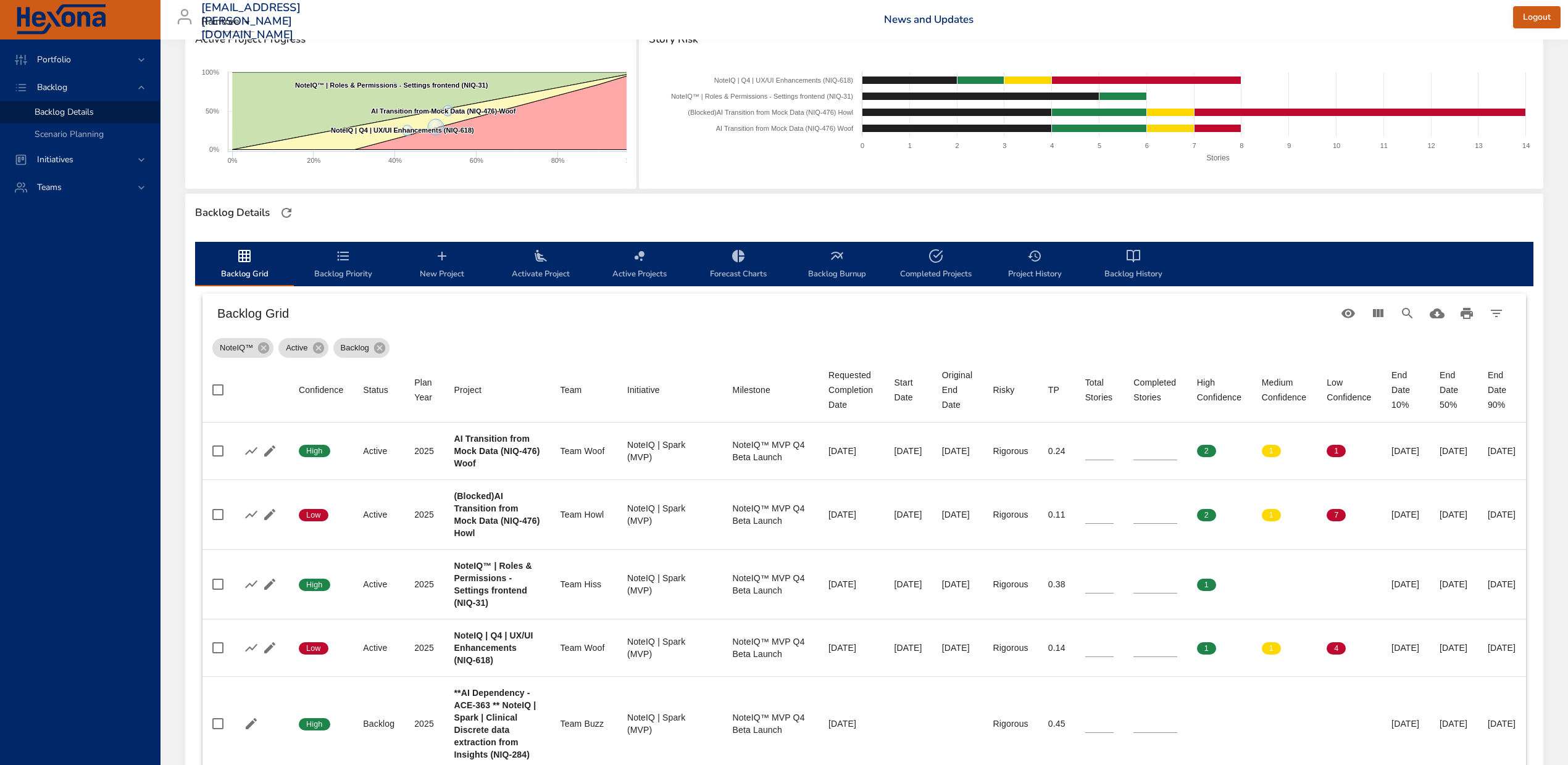
scroll to position [52, 0]
